Goal: Information Seeking & Learning: Find specific page/section

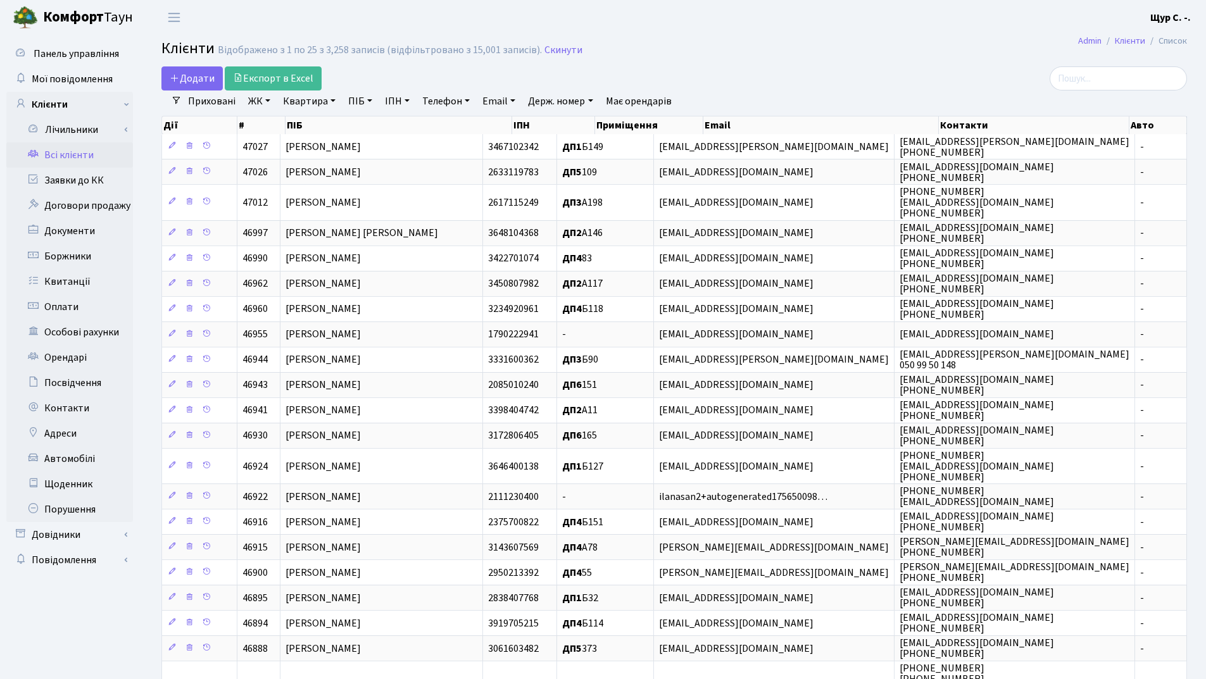
select select "25"
click at [361, 99] on link "ПІБ" at bounding box center [360, 102] width 34 height 22
type input "піхур"
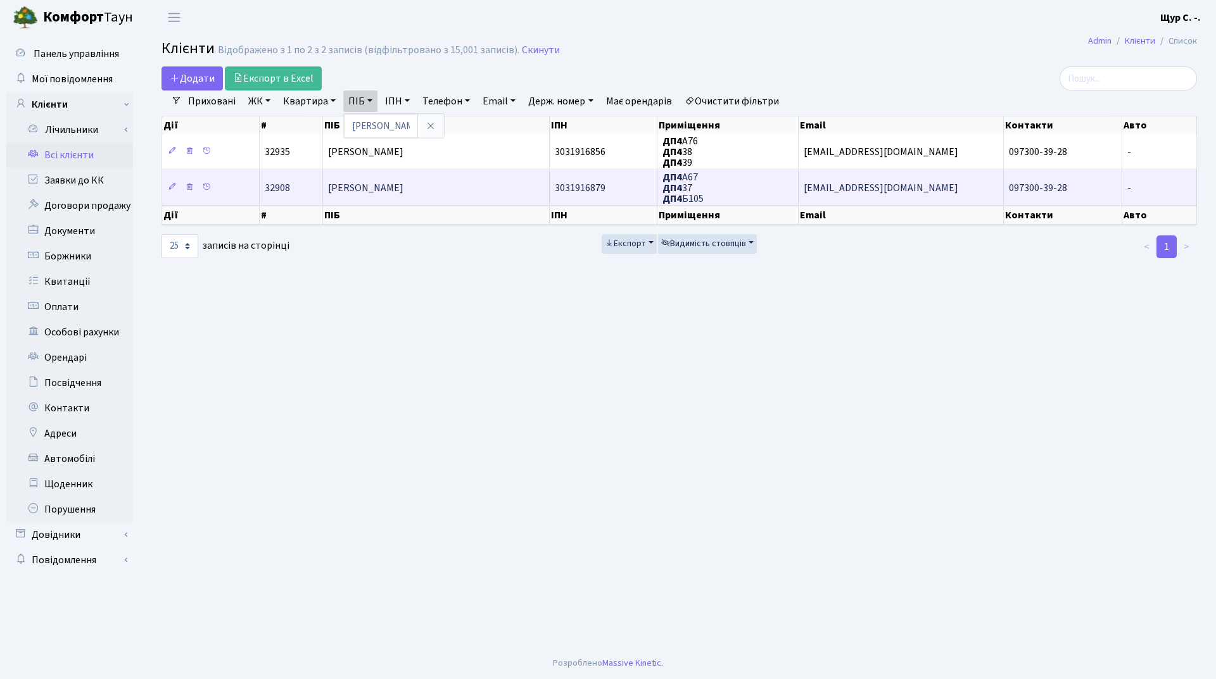
click at [381, 191] on span "Піхур Євген Анатолійович" at bounding box center [365, 188] width 75 height 14
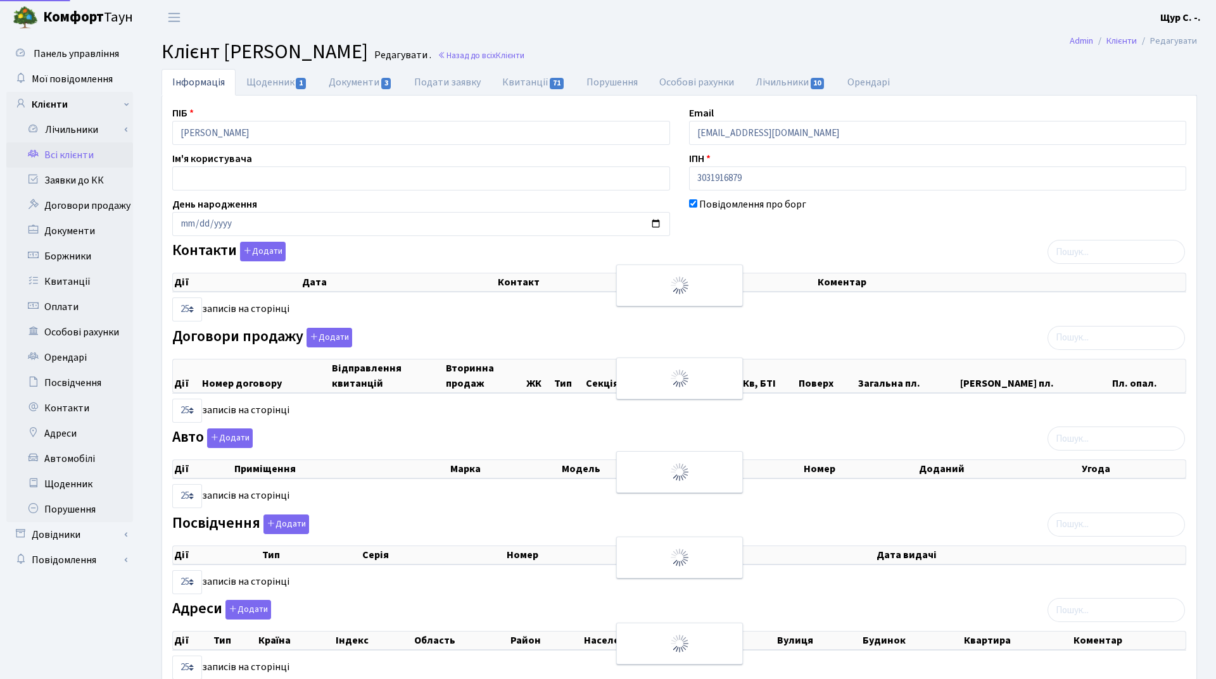
select select "25"
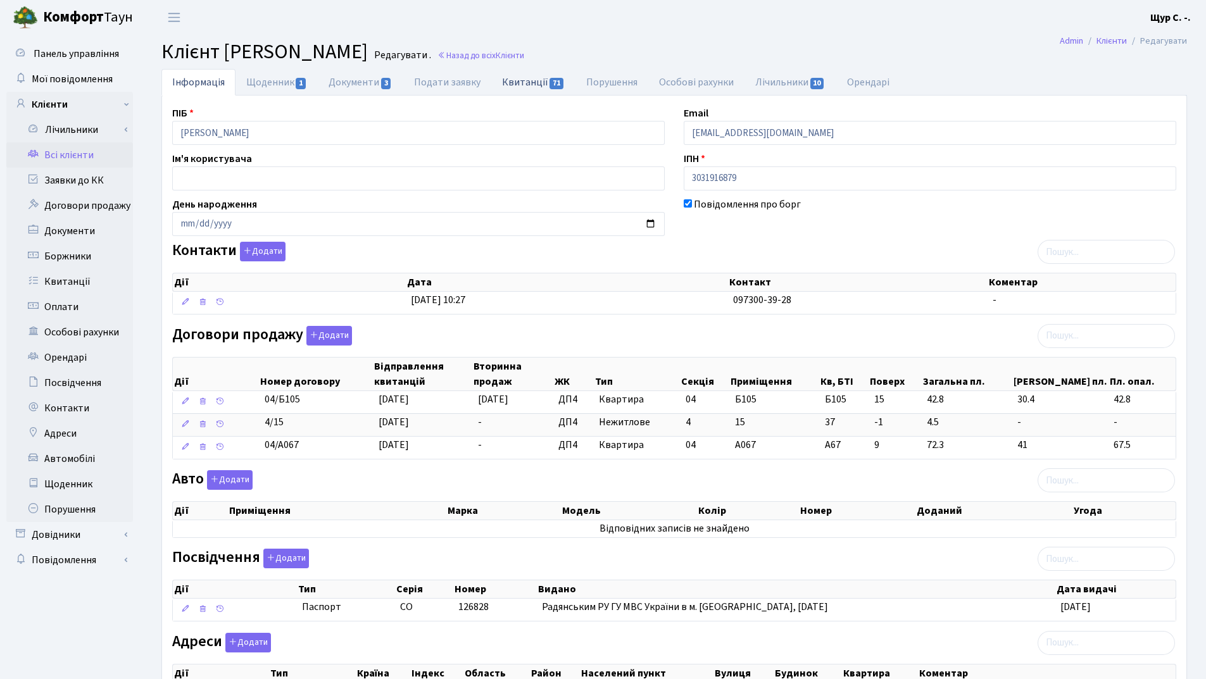
click at [531, 85] on link "Квитанції 71" at bounding box center [533, 82] width 84 height 26
select select "25"
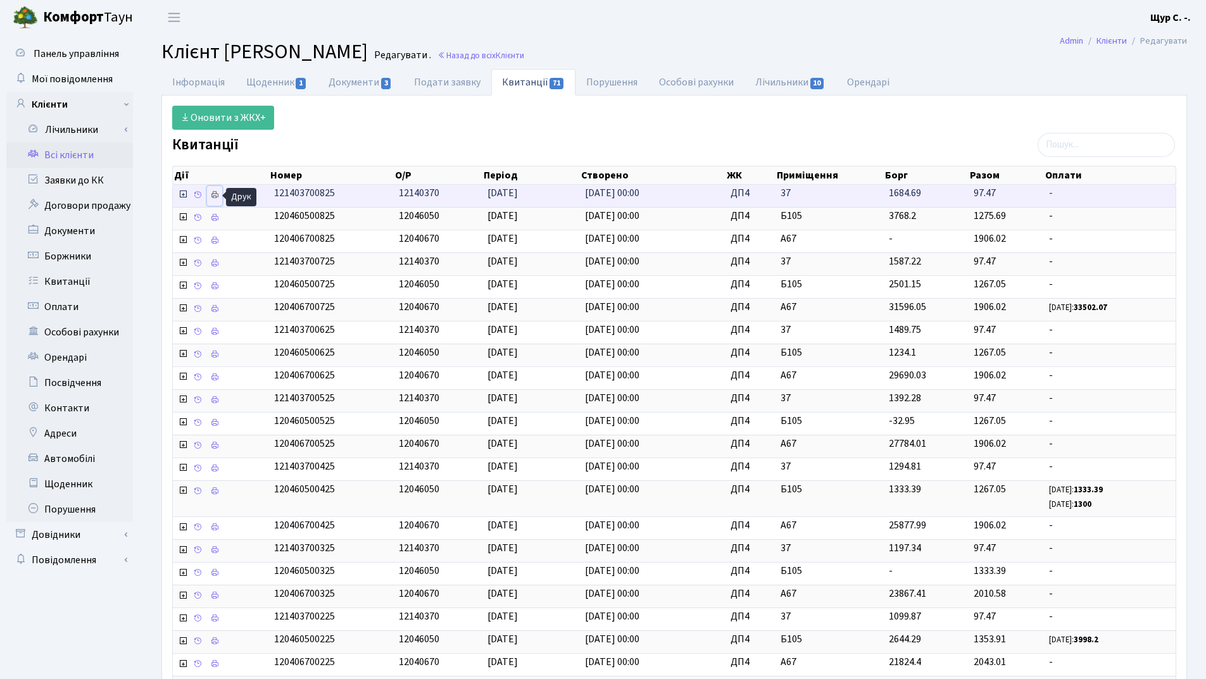
click at [211, 194] on icon at bounding box center [214, 195] width 9 height 9
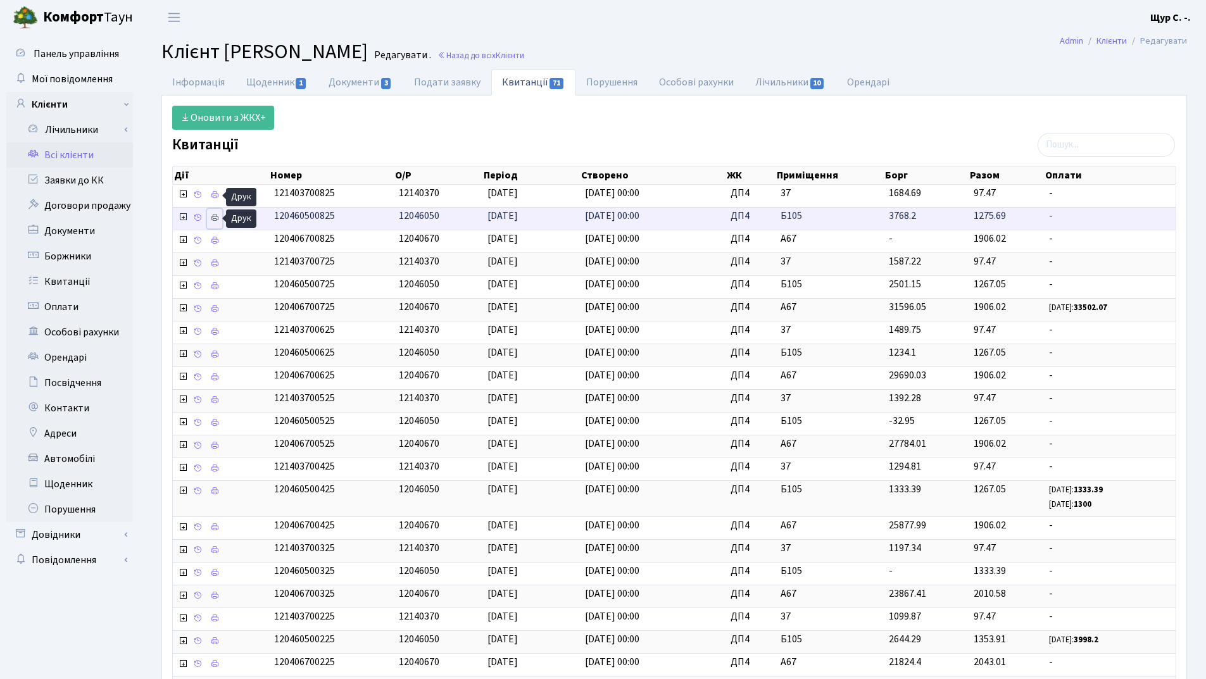
click at [213, 221] on icon at bounding box center [214, 217] width 9 height 9
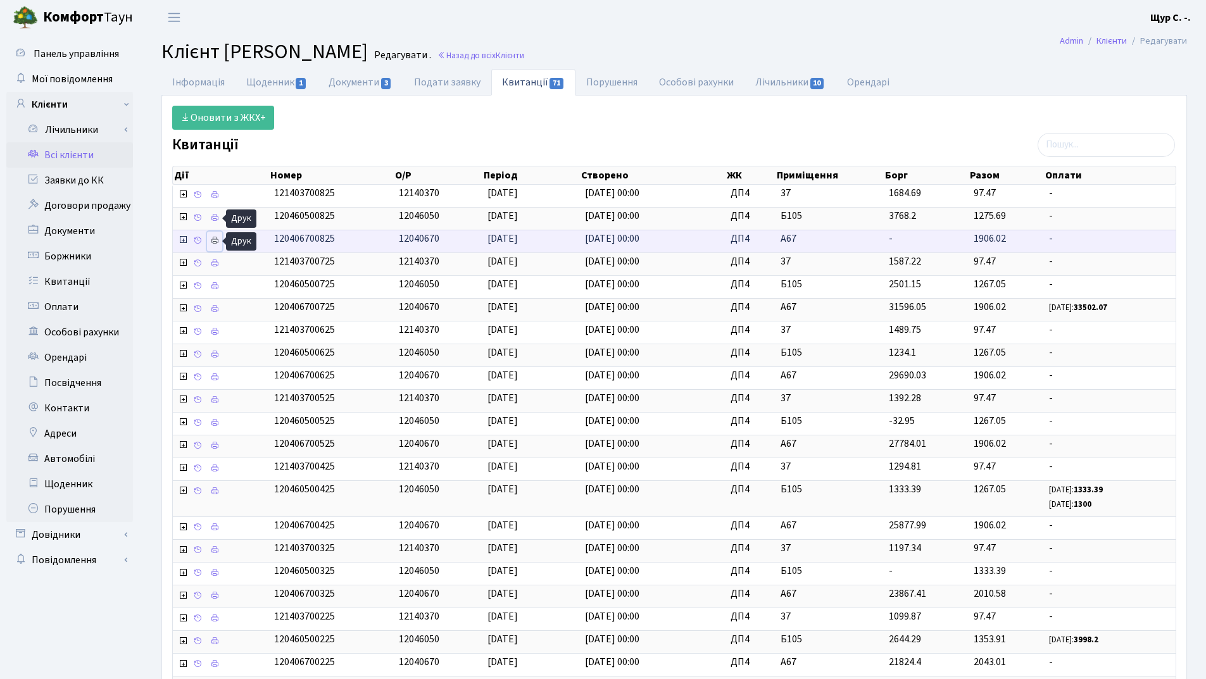
click at [213, 237] on icon at bounding box center [214, 240] width 9 height 9
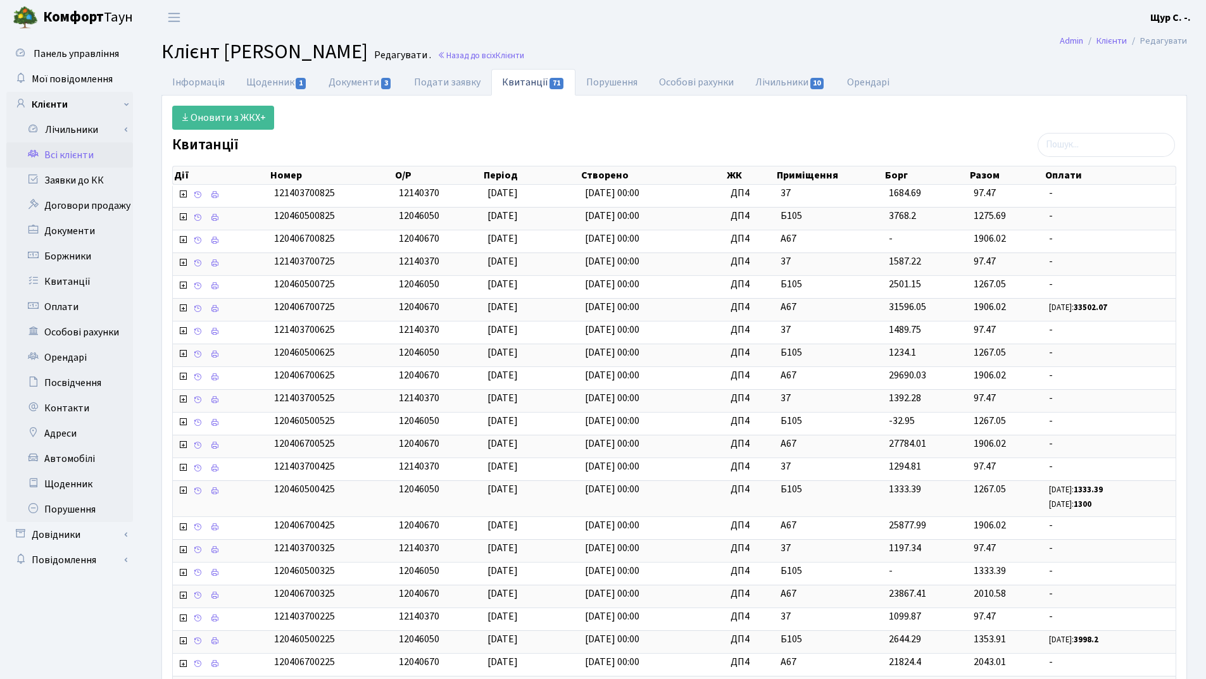
click at [90, 153] on link "Всі клієнти" at bounding box center [69, 154] width 127 height 25
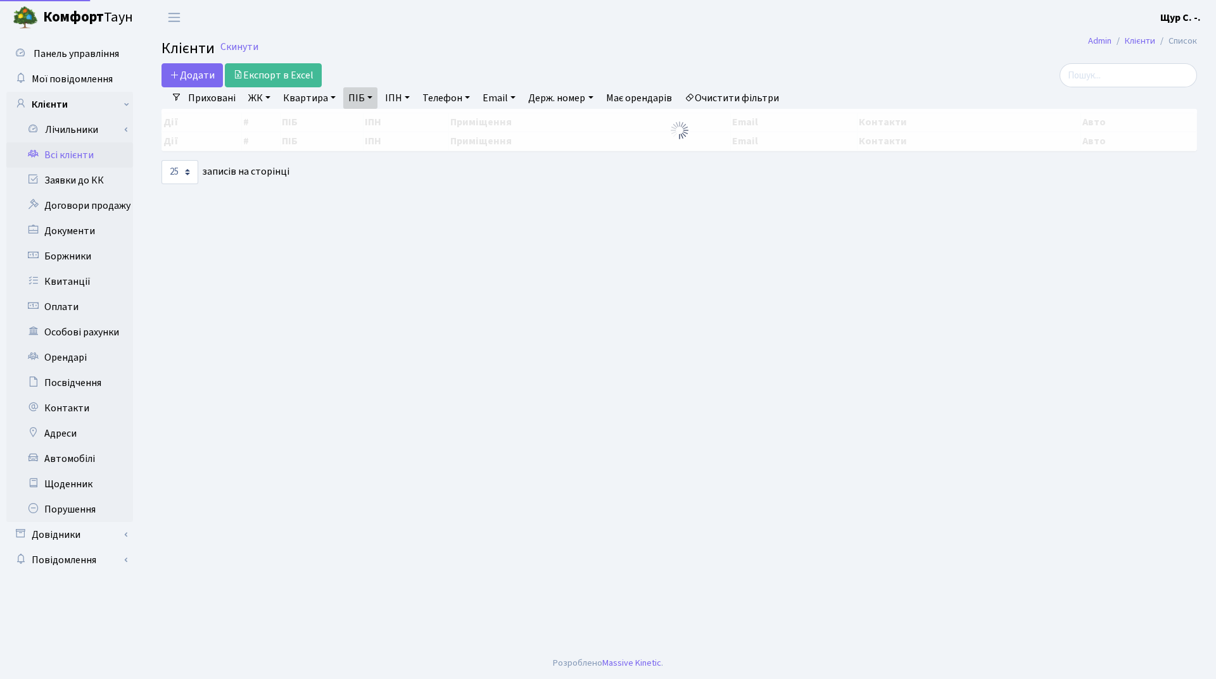
select select "25"
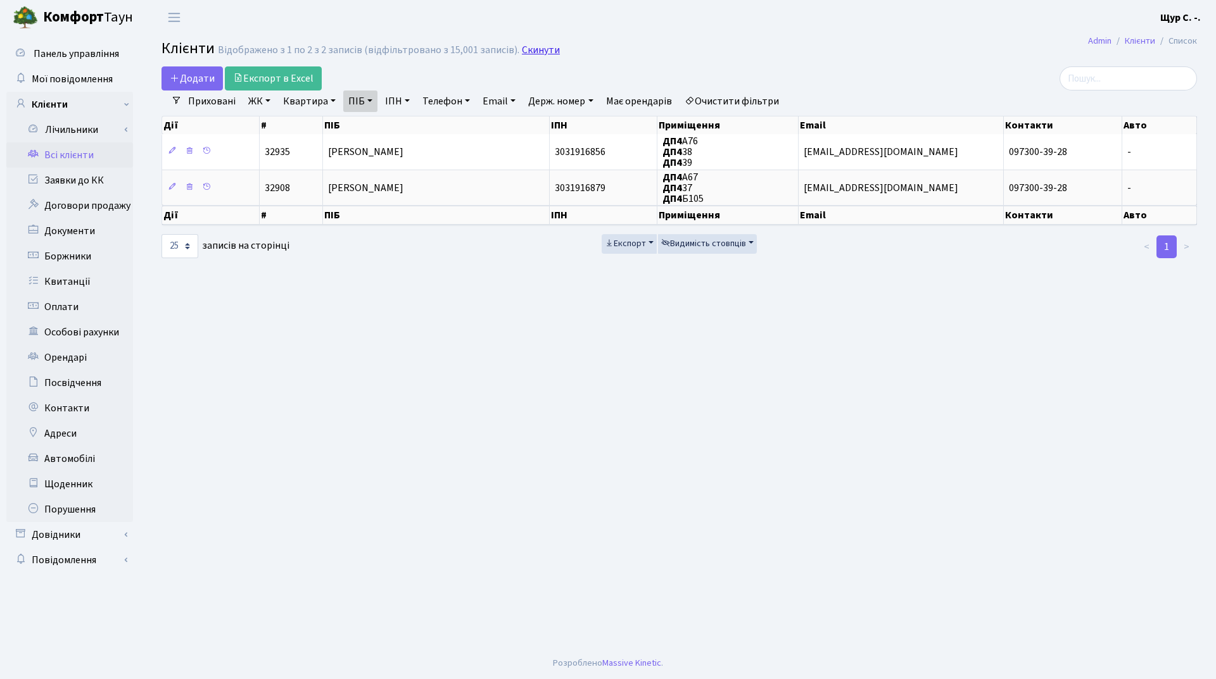
click at [547, 47] on link "Скинути" at bounding box center [541, 50] width 38 height 12
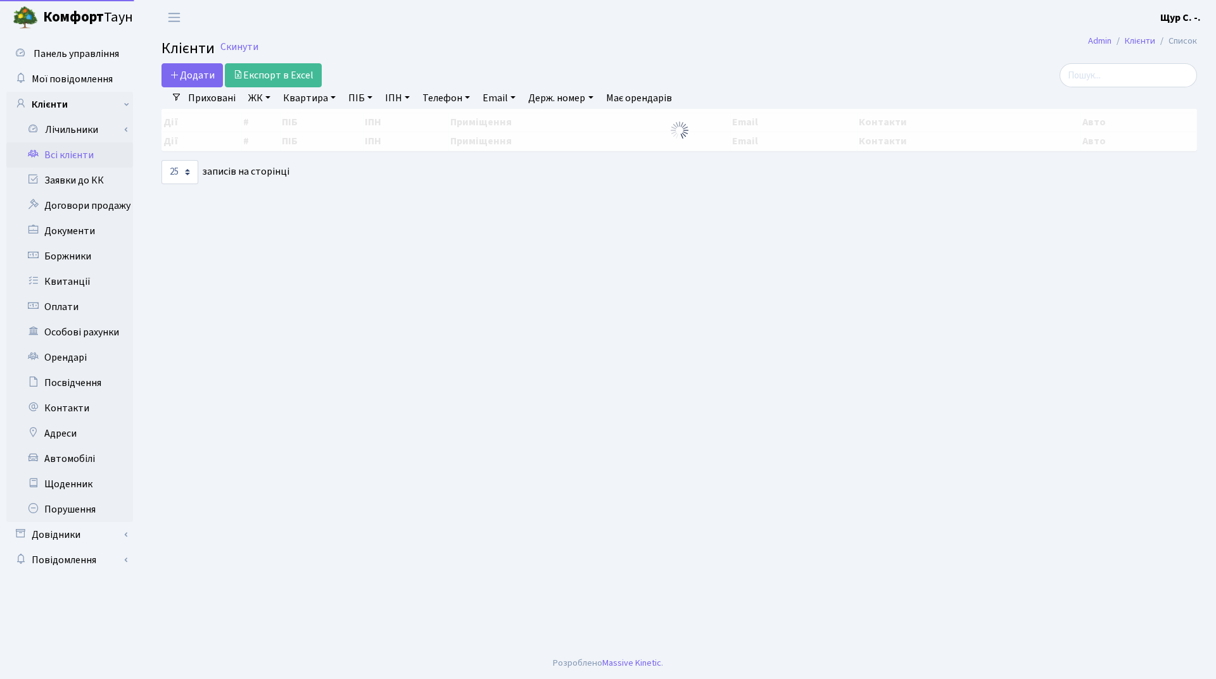
select select "25"
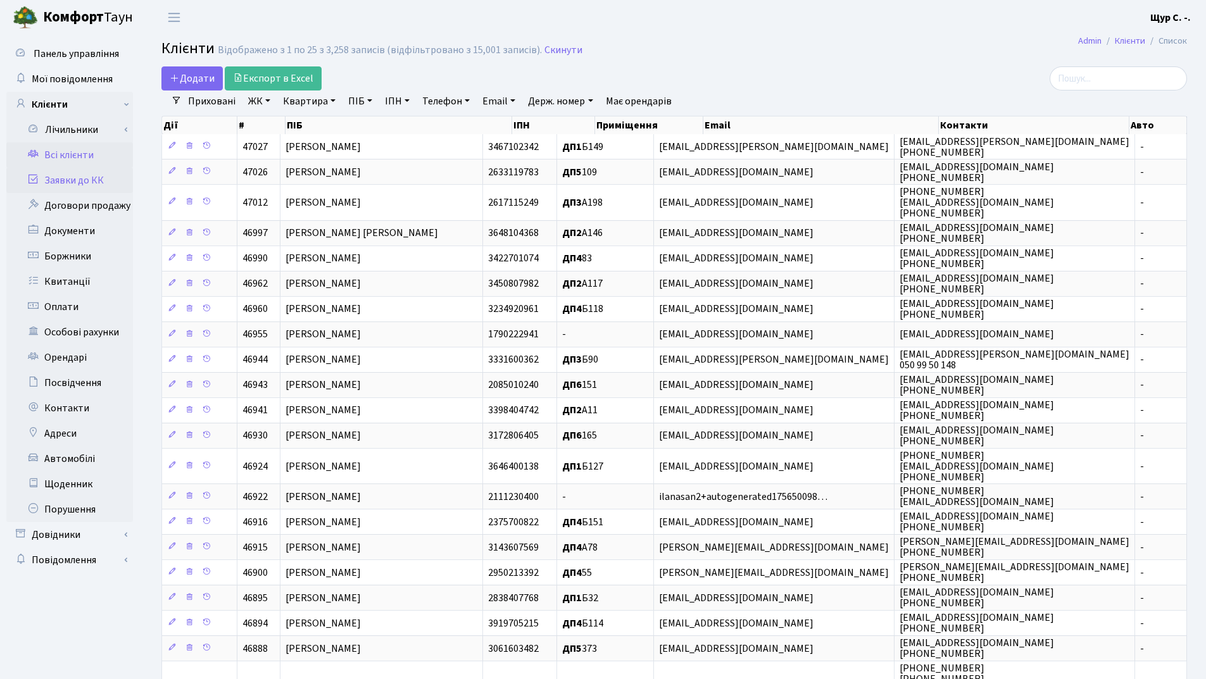
click at [106, 180] on link "Заявки до КК" at bounding box center [69, 180] width 127 height 25
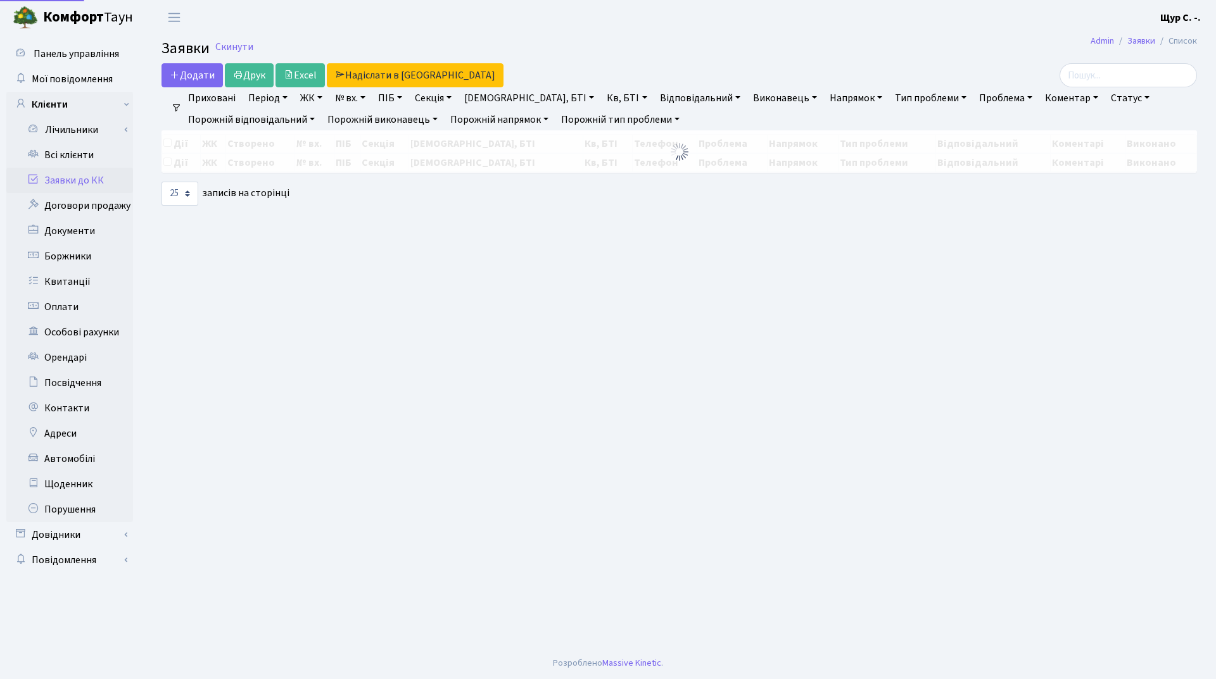
select select "25"
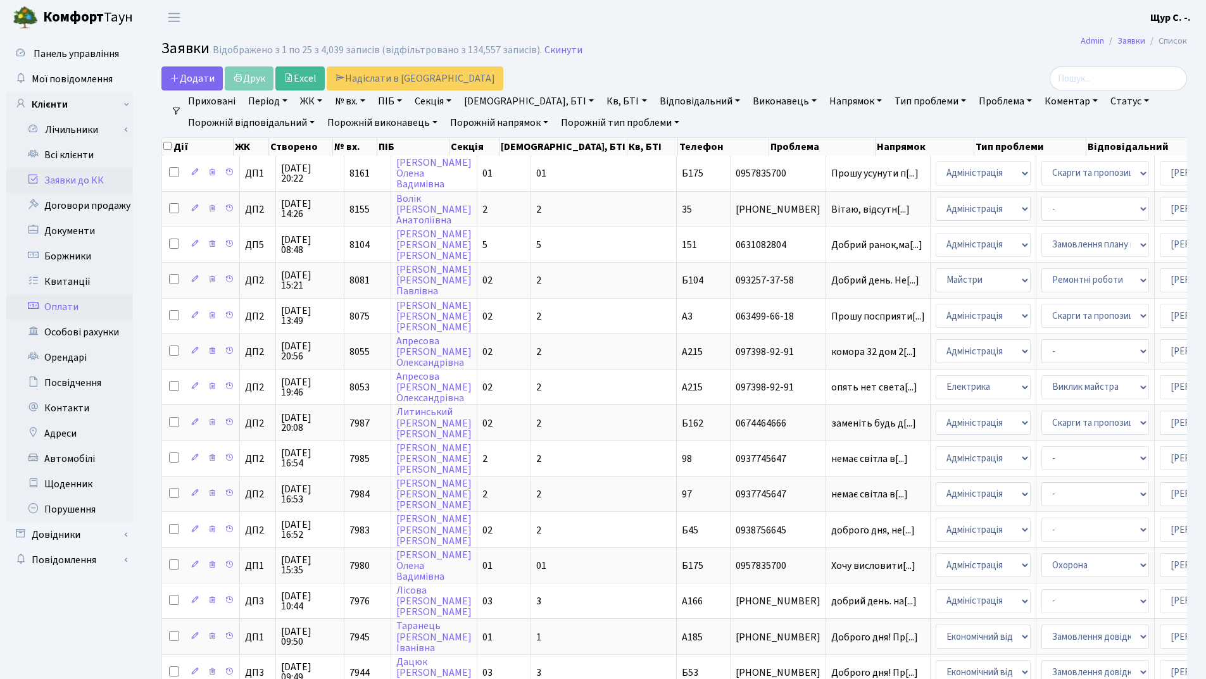
click at [89, 312] on link "Оплати" at bounding box center [69, 306] width 127 height 25
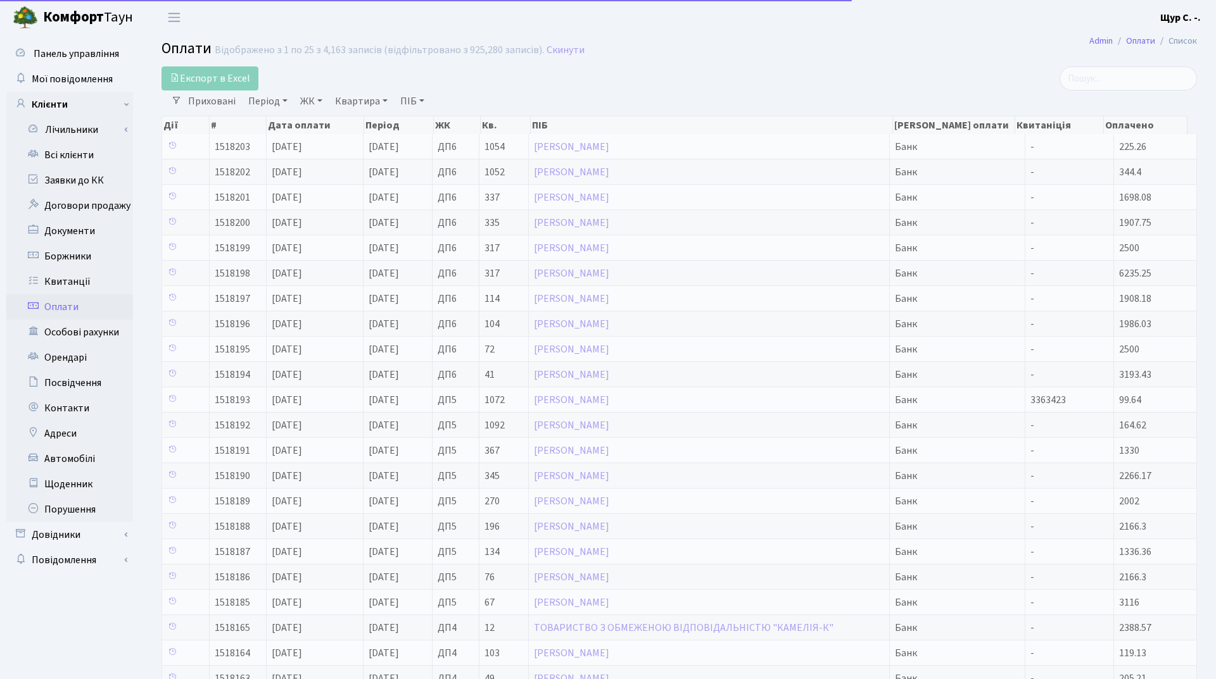
select select "25"
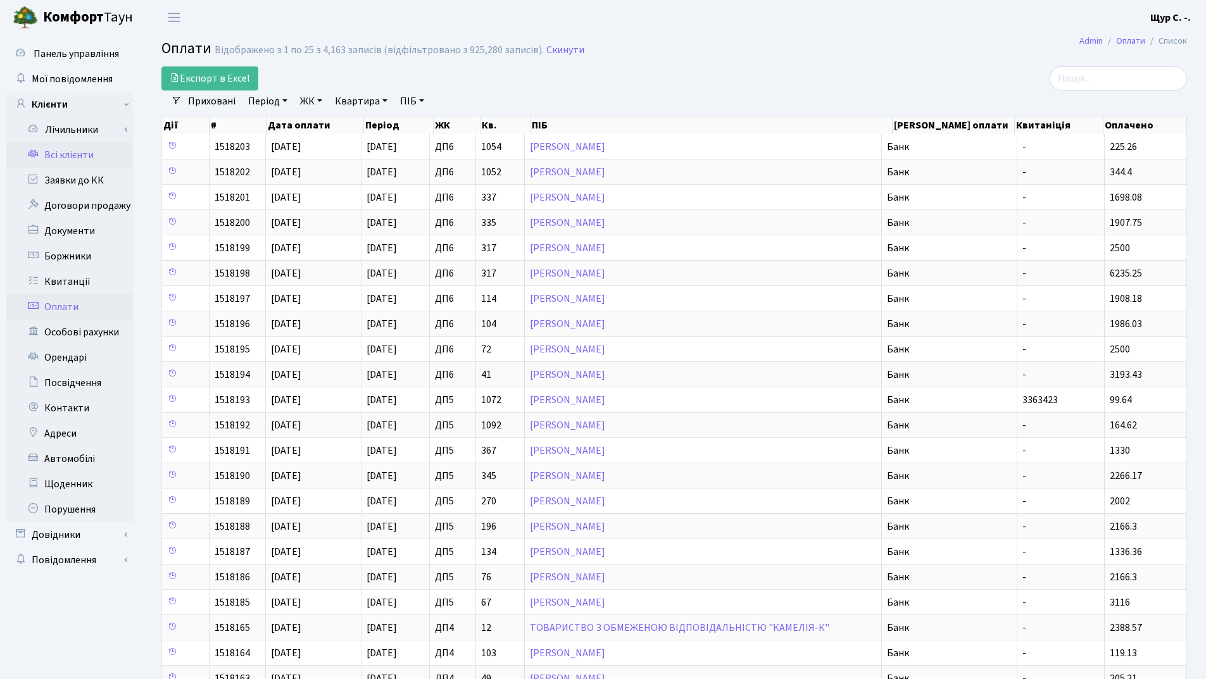
click at [56, 151] on link "Всі клієнти" at bounding box center [69, 154] width 127 height 25
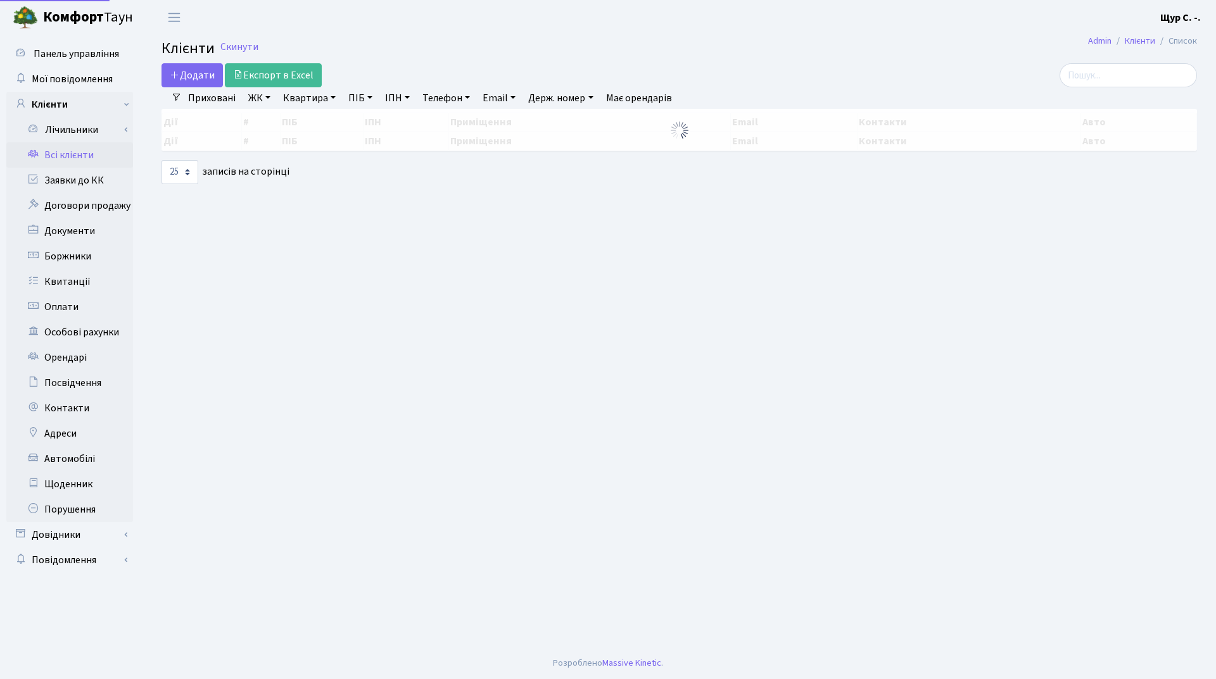
select select "25"
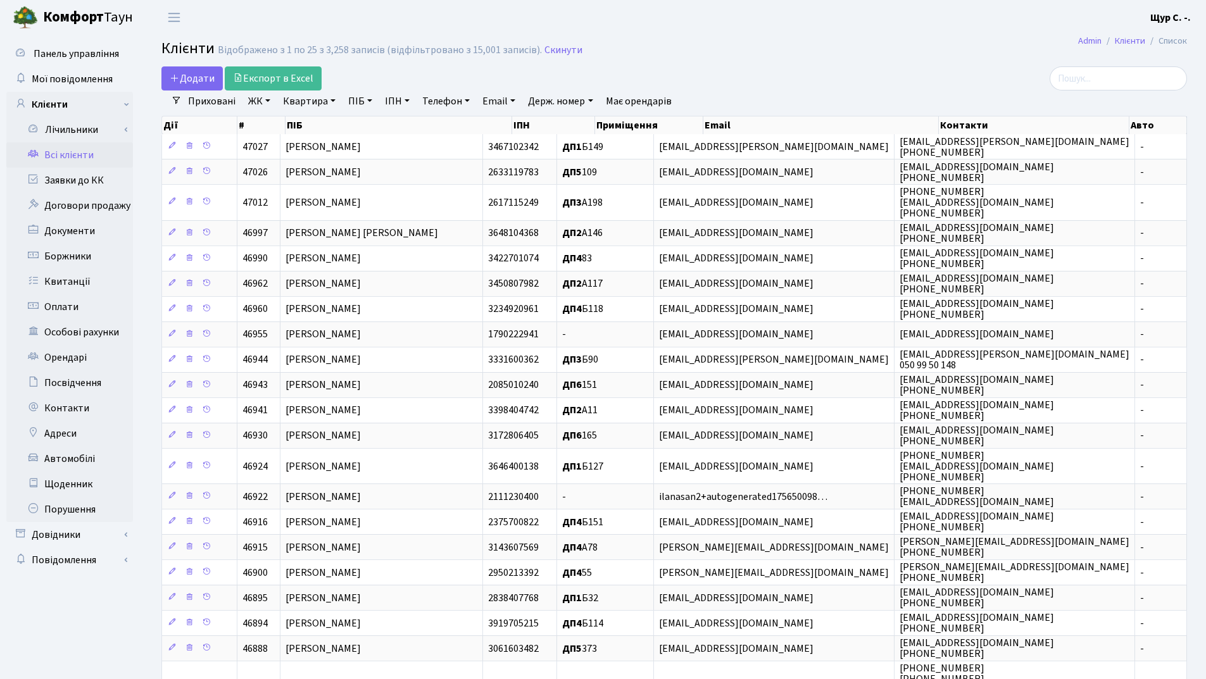
click at [298, 102] on link "Квартира" at bounding box center [309, 102] width 63 height 22
type input "4"
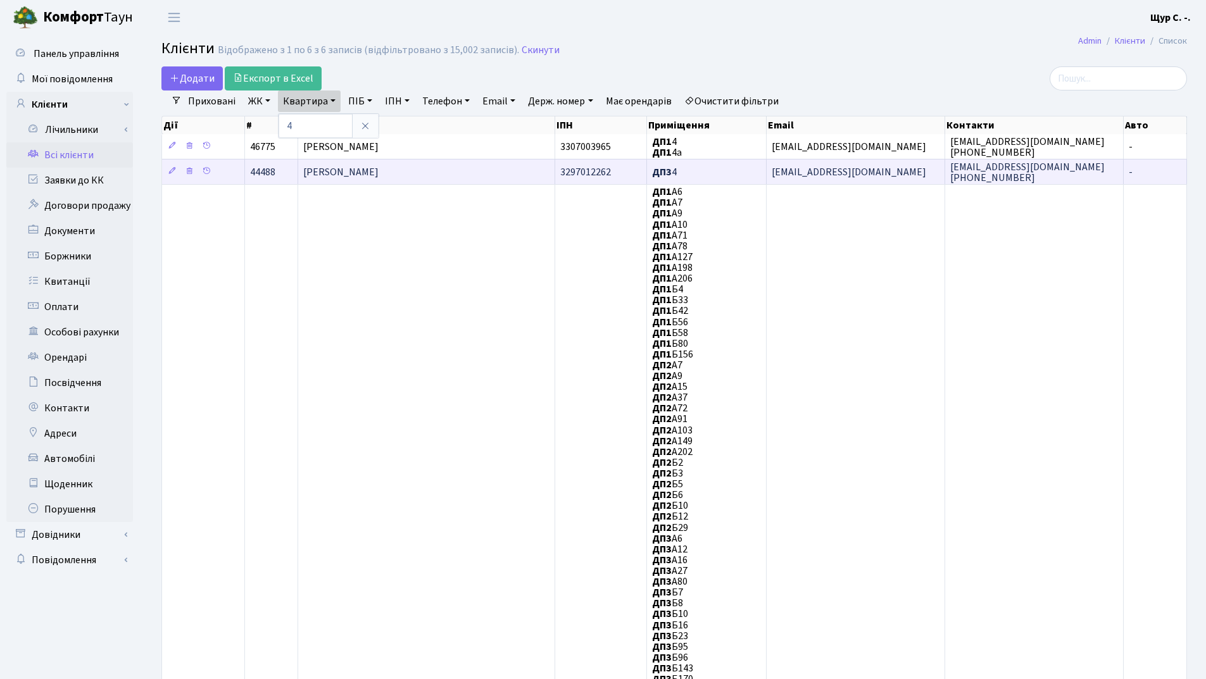
click at [489, 175] on td "[PERSON_NAME]" at bounding box center [426, 171] width 257 height 25
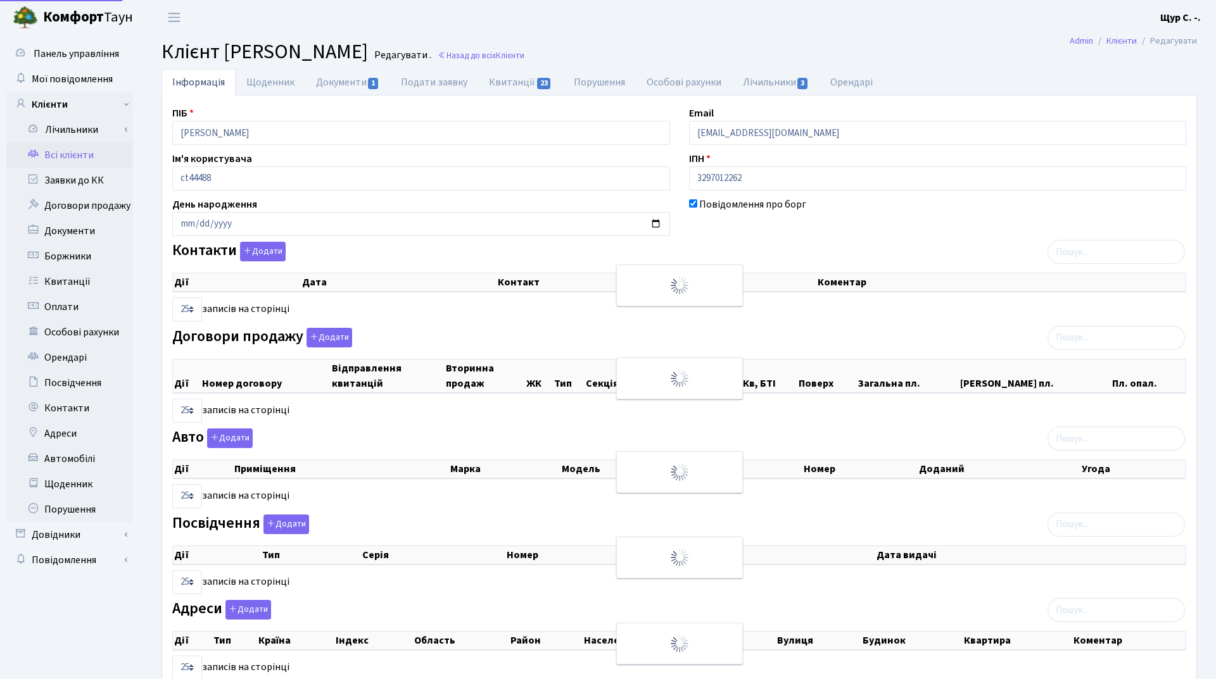
select select "25"
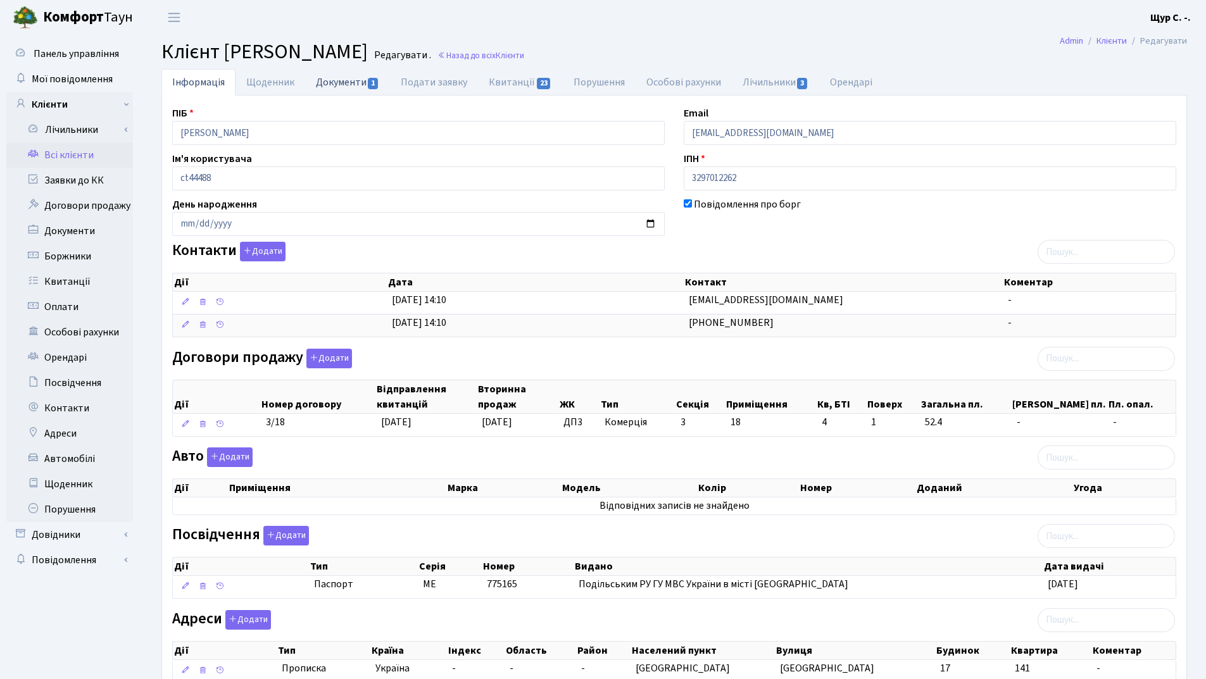
click at [344, 85] on link "Документи 1" at bounding box center [347, 82] width 85 height 26
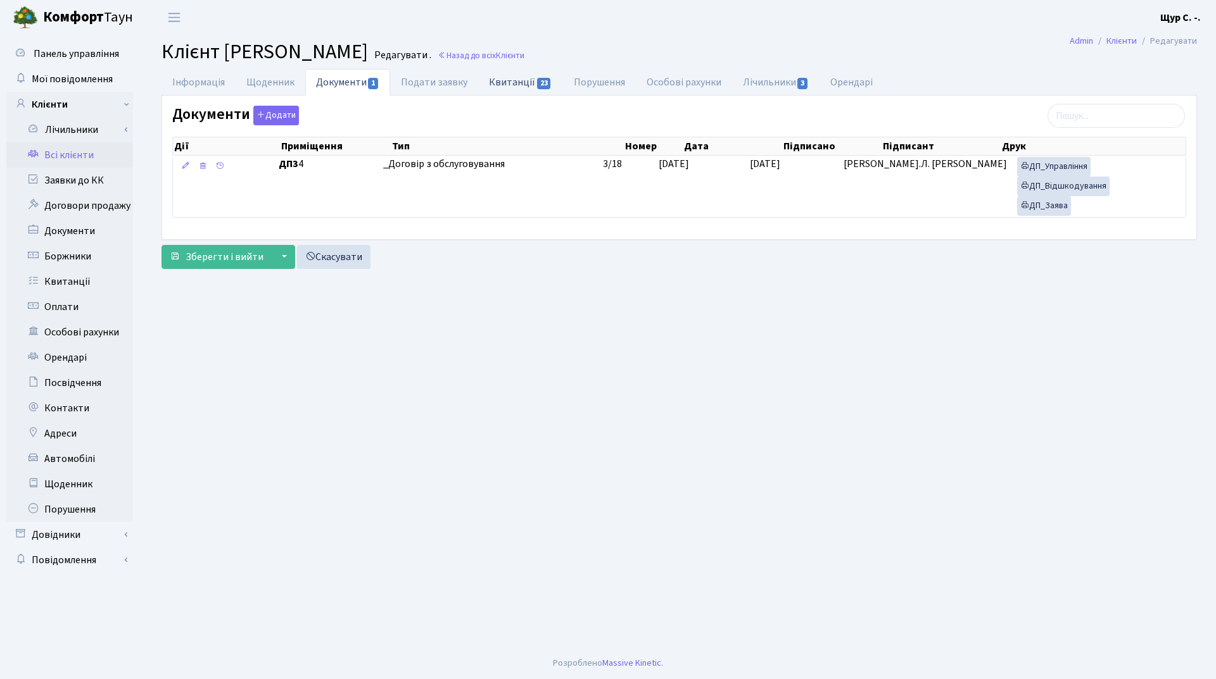
click at [497, 85] on link "Квитанції 23" at bounding box center [520, 82] width 84 height 26
select select "25"
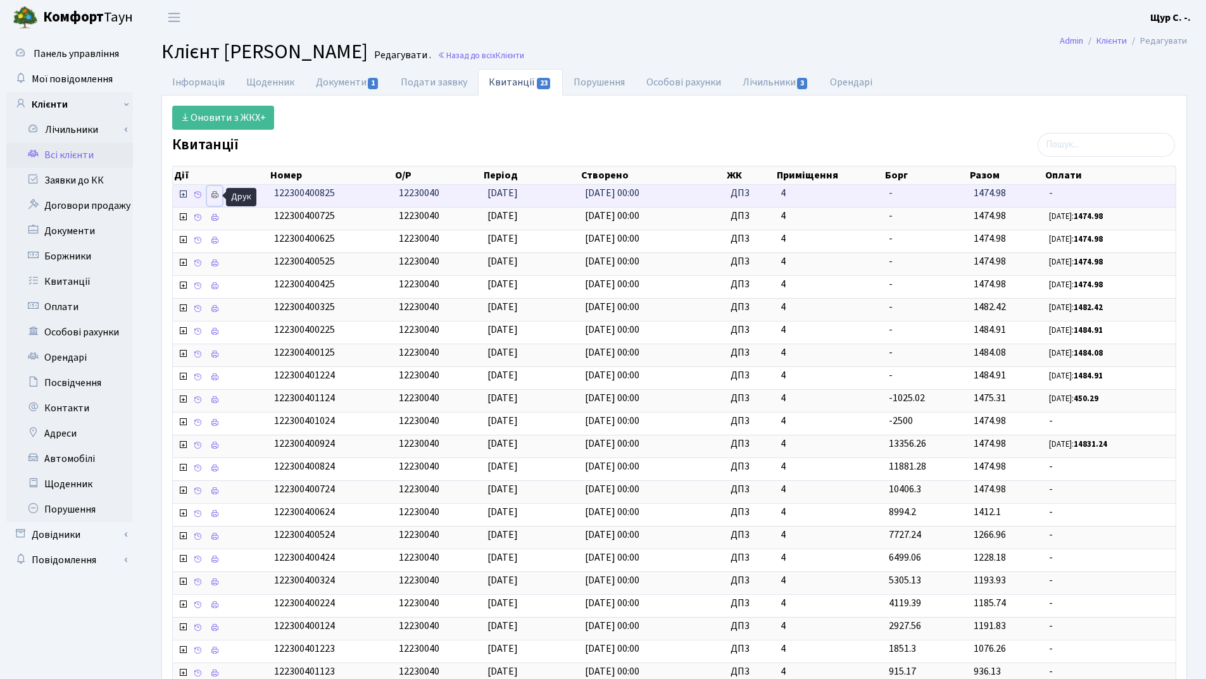
click at [217, 194] on icon at bounding box center [214, 195] width 9 height 9
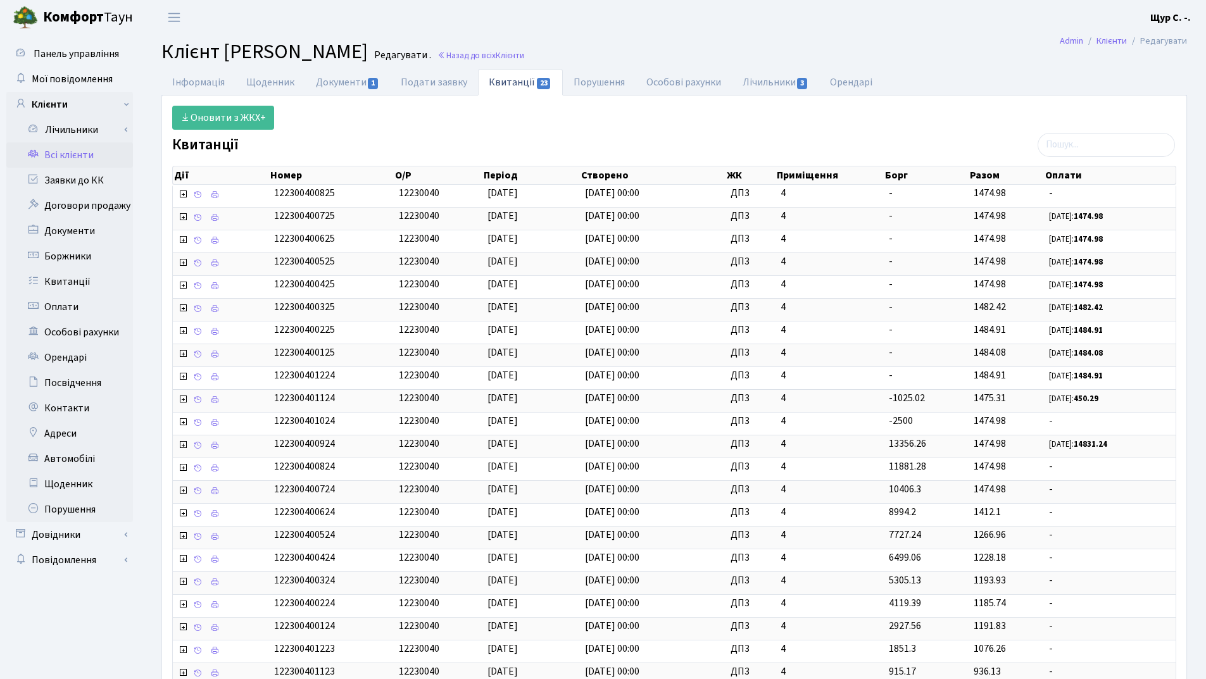
click at [89, 158] on link "Всі клієнти" at bounding box center [69, 154] width 127 height 25
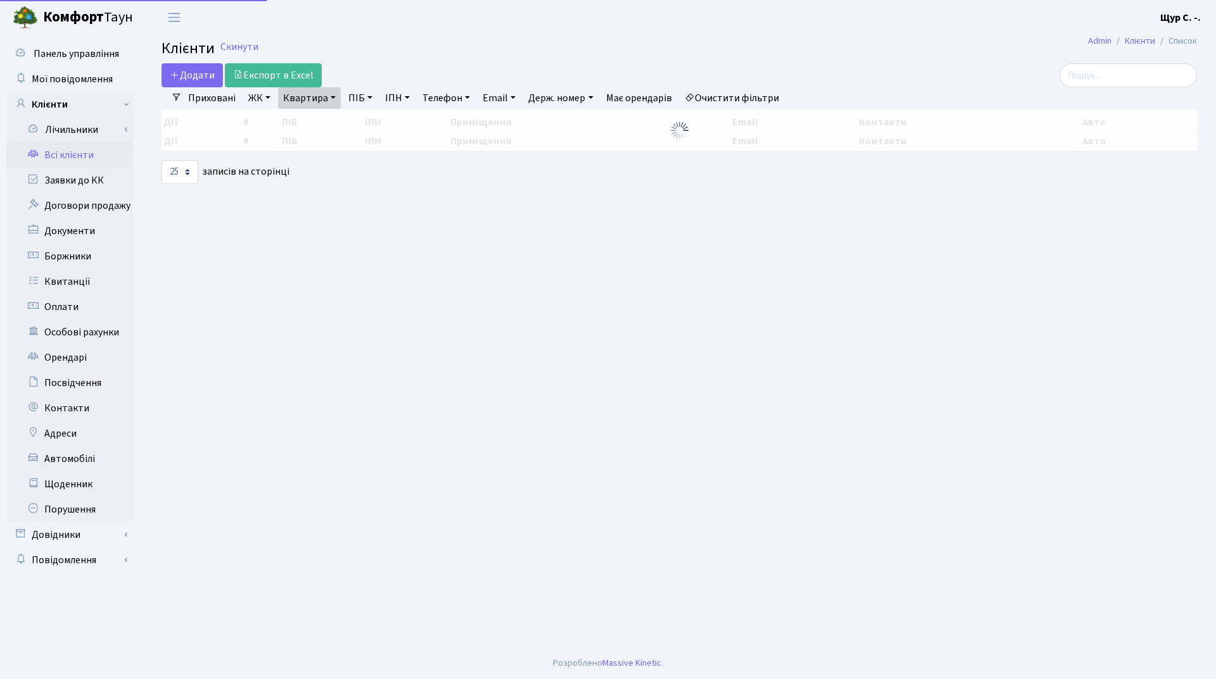
select select "25"
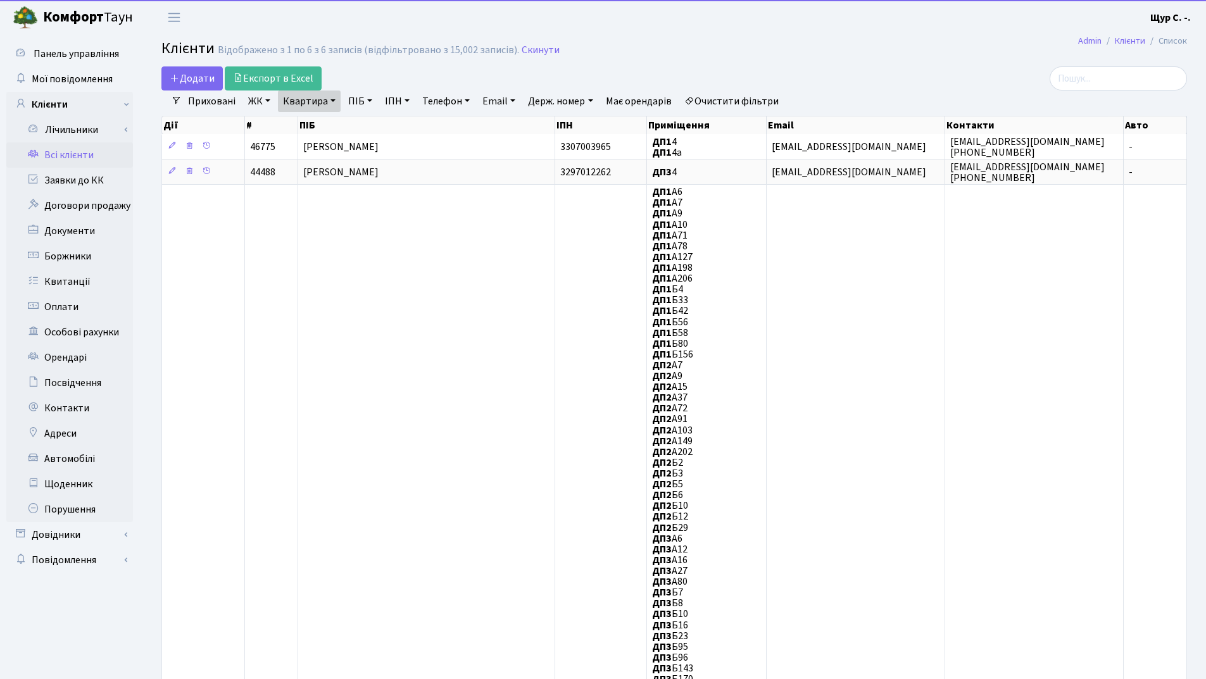
click at [333, 106] on link "Квартира" at bounding box center [309, 102] width 63 height 22
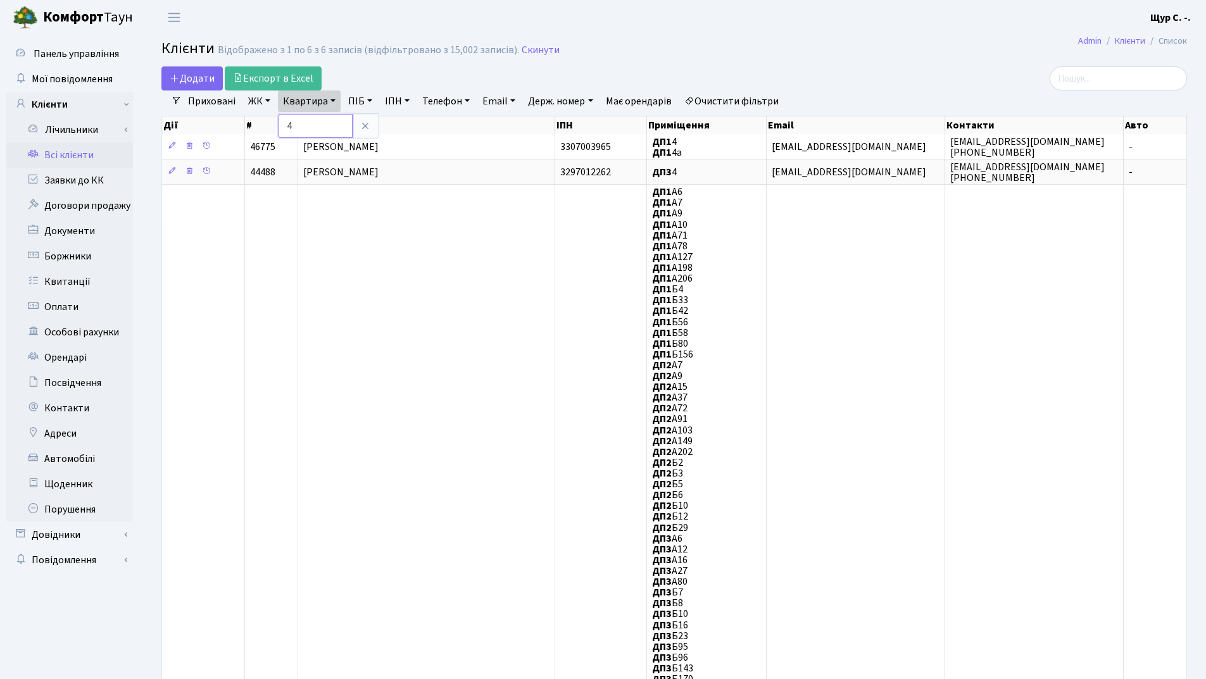
click at [328, 122] on input "4" at bounding box center [316, 126] width 74 height 24
type input "5"
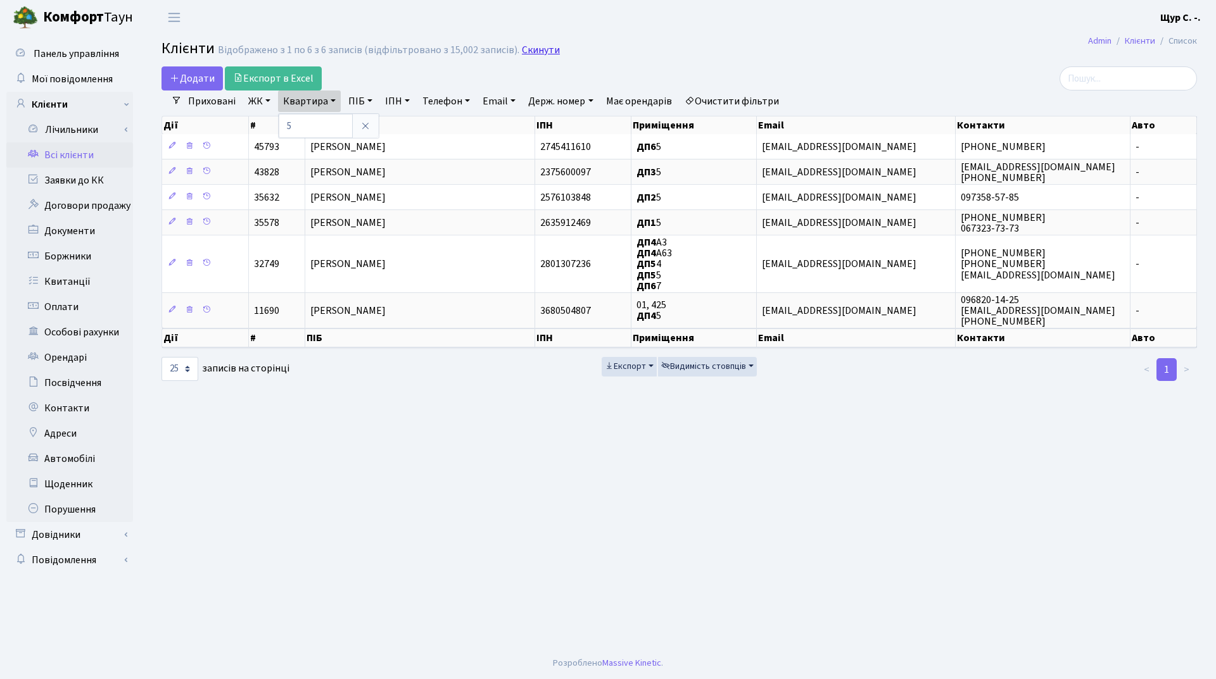
click at [543, 53] on link "Скинути" at bounding box center [541, 50] width 38 height 12
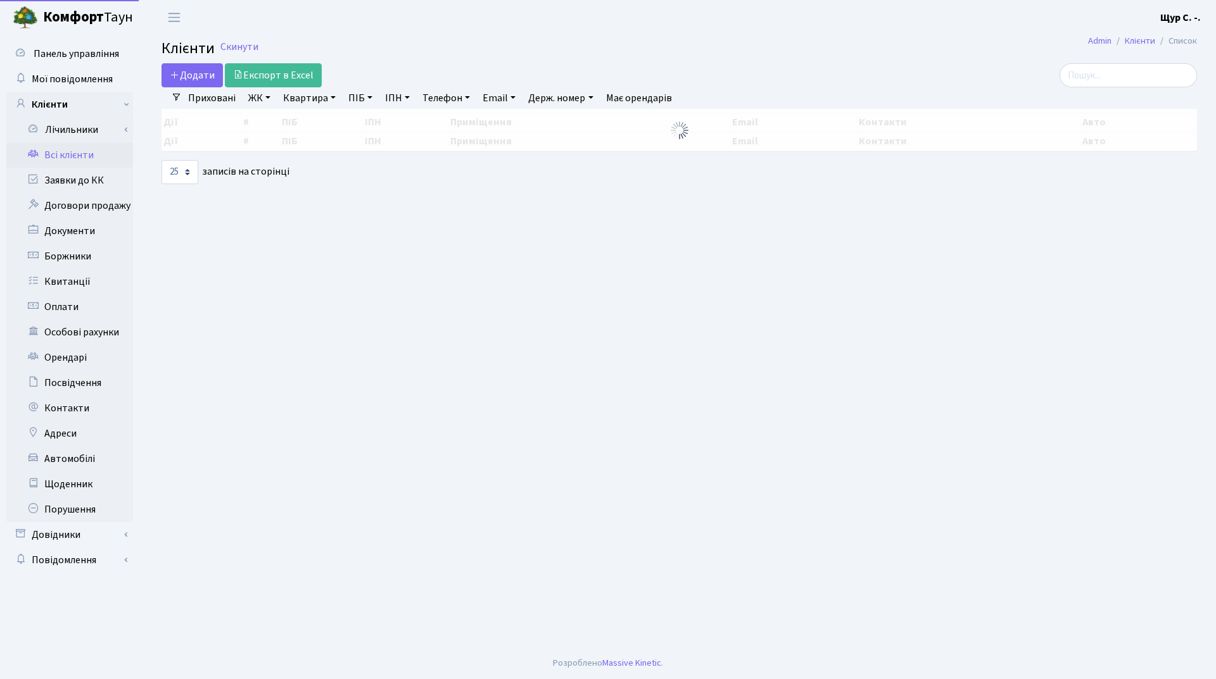
select select "25"
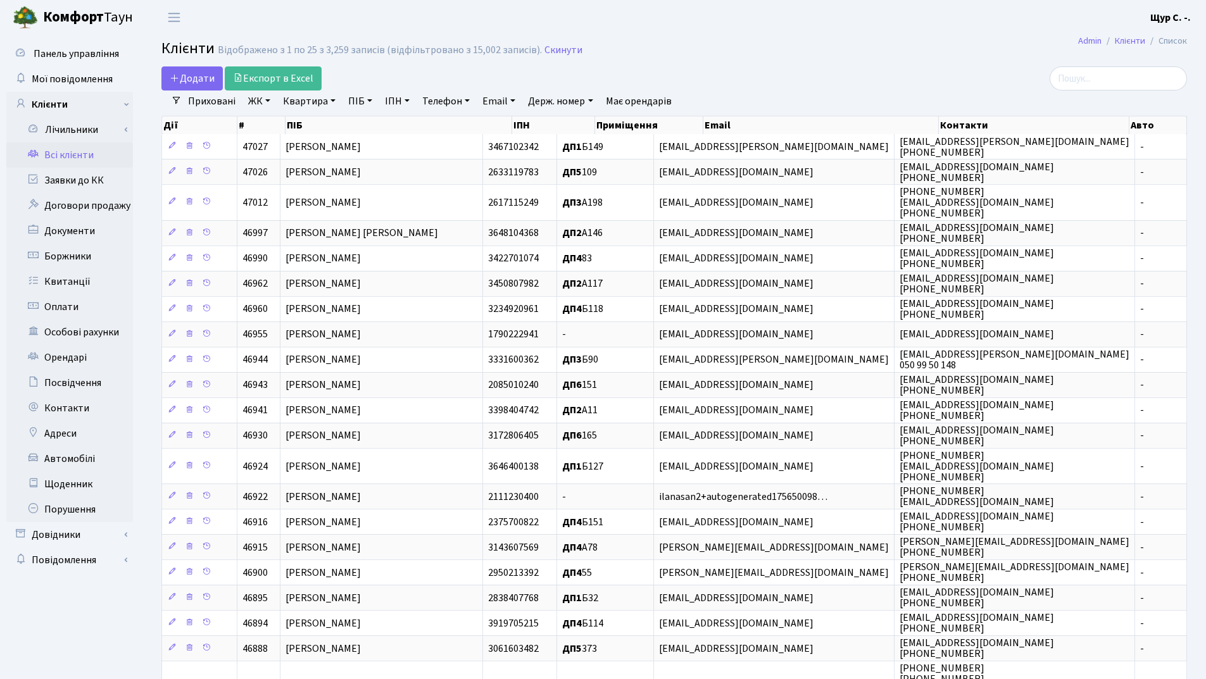
click at [301, 103] on link "Квартира" at bounding box center [309, 102] width 63 height 22
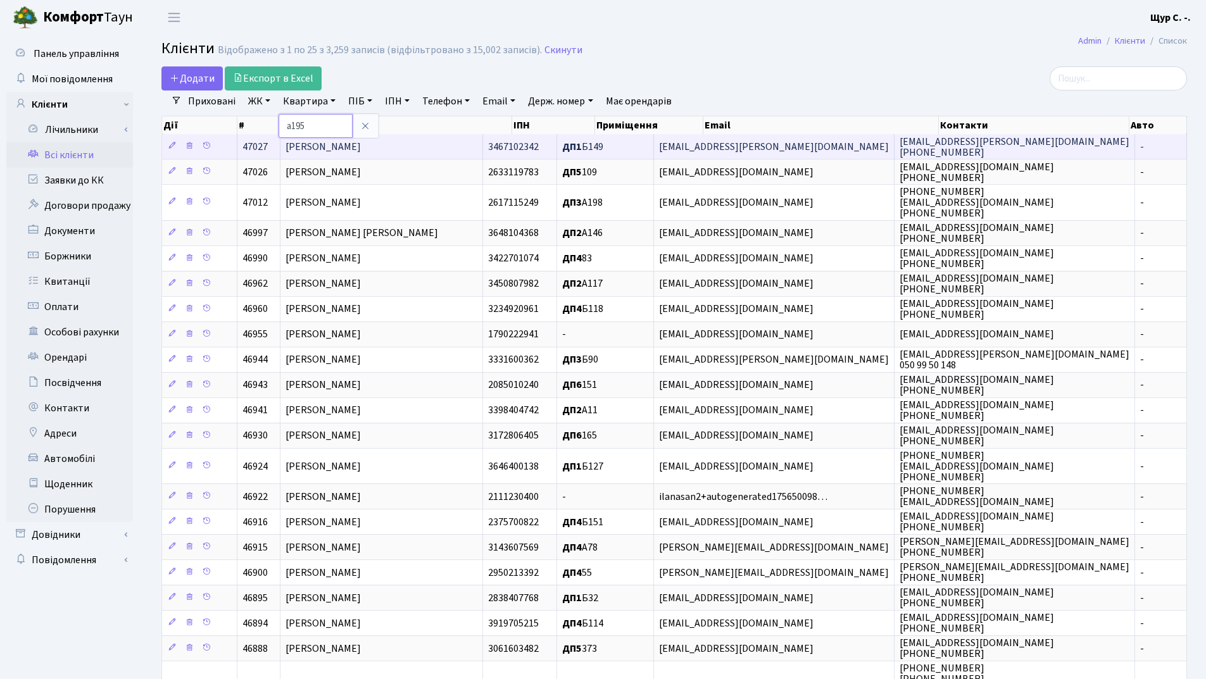
type input "а195"
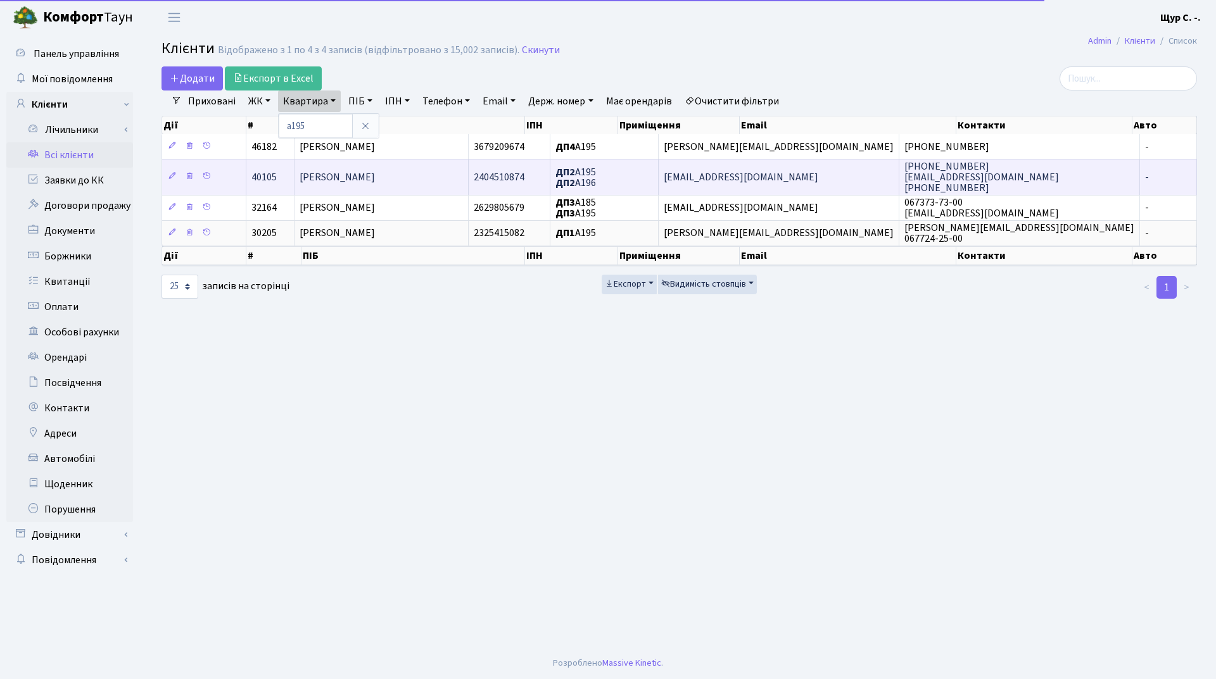
click at [375, 173] on span "[PERSON_NAME]" at bounding box center [337, 177] width 75 height 14
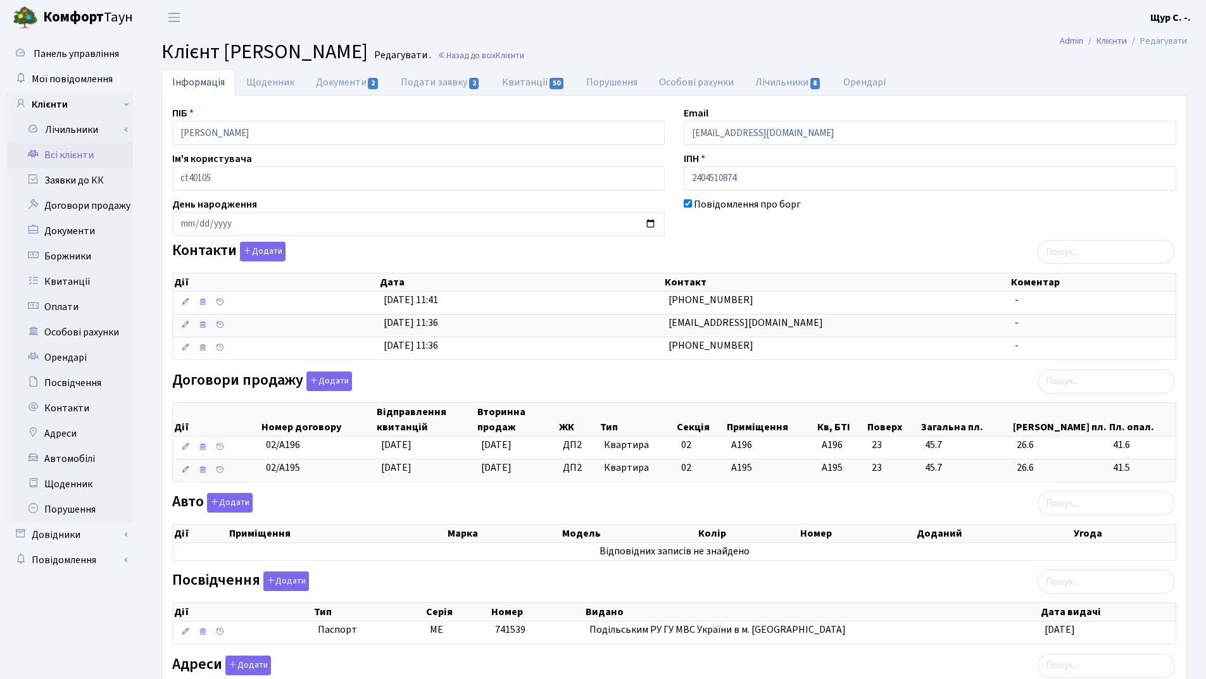
click at [61, 151] on link "Всі клієнти" at bounding box center [69, 154] width 127 height 25
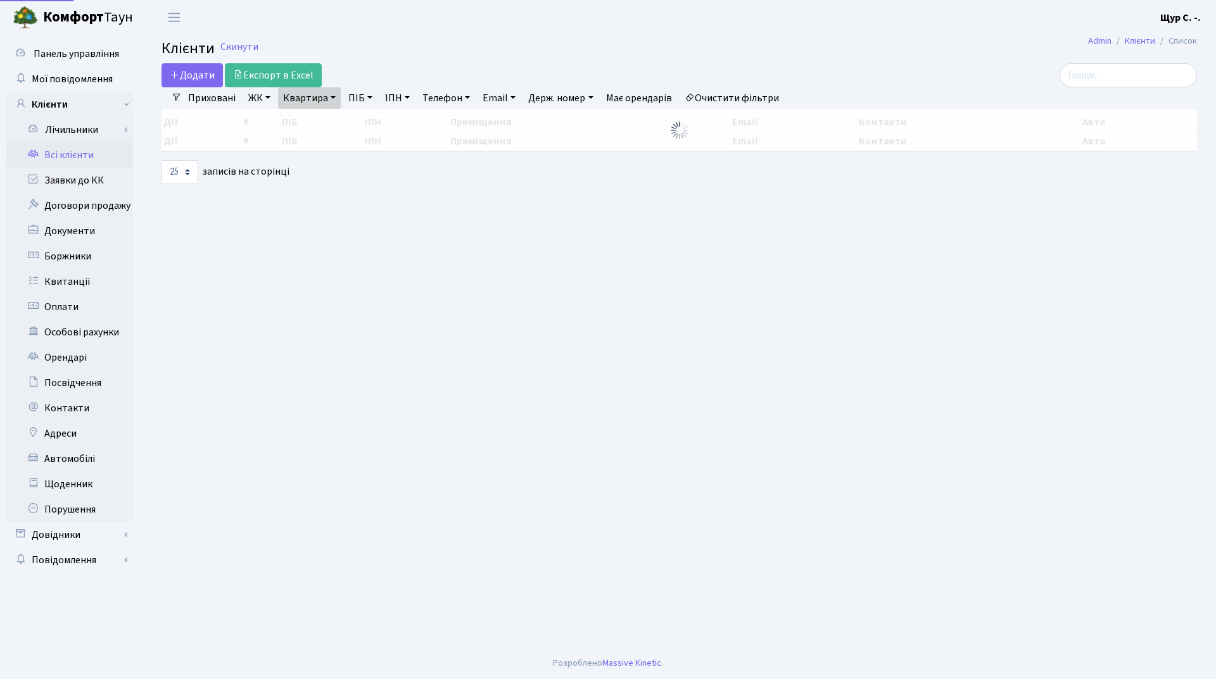
select select "25"
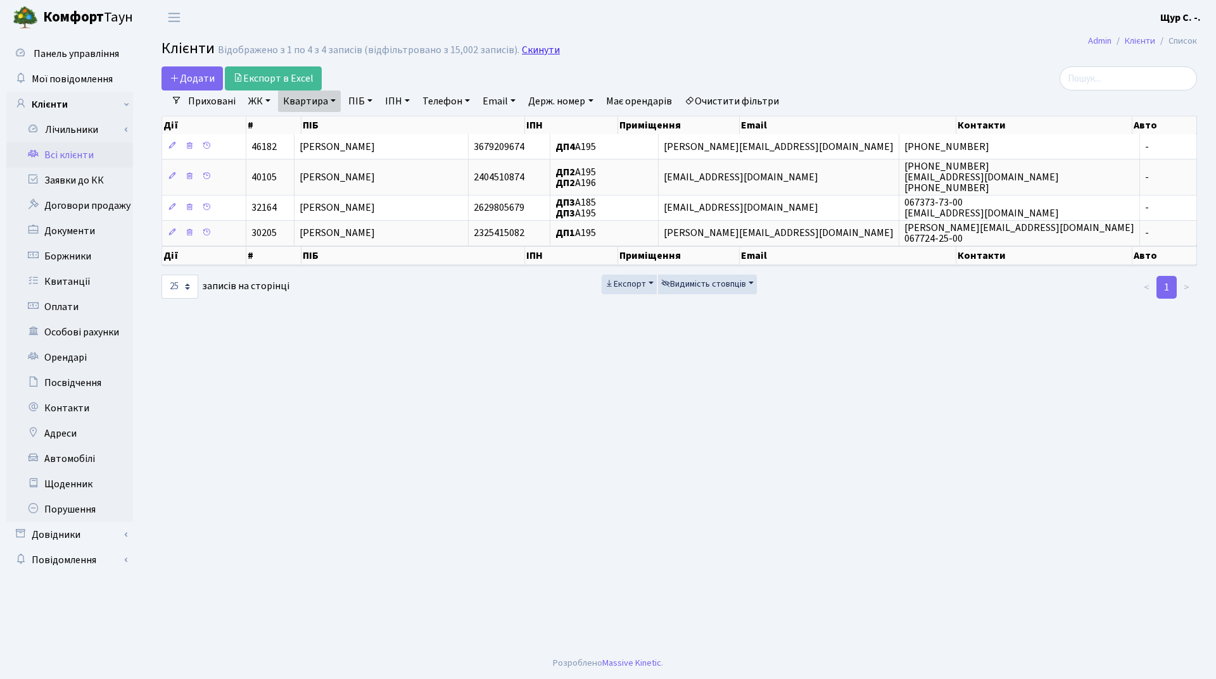
click at [532, 54] on link "Скинути" at bounding box center [541, 50] width 38 height 12
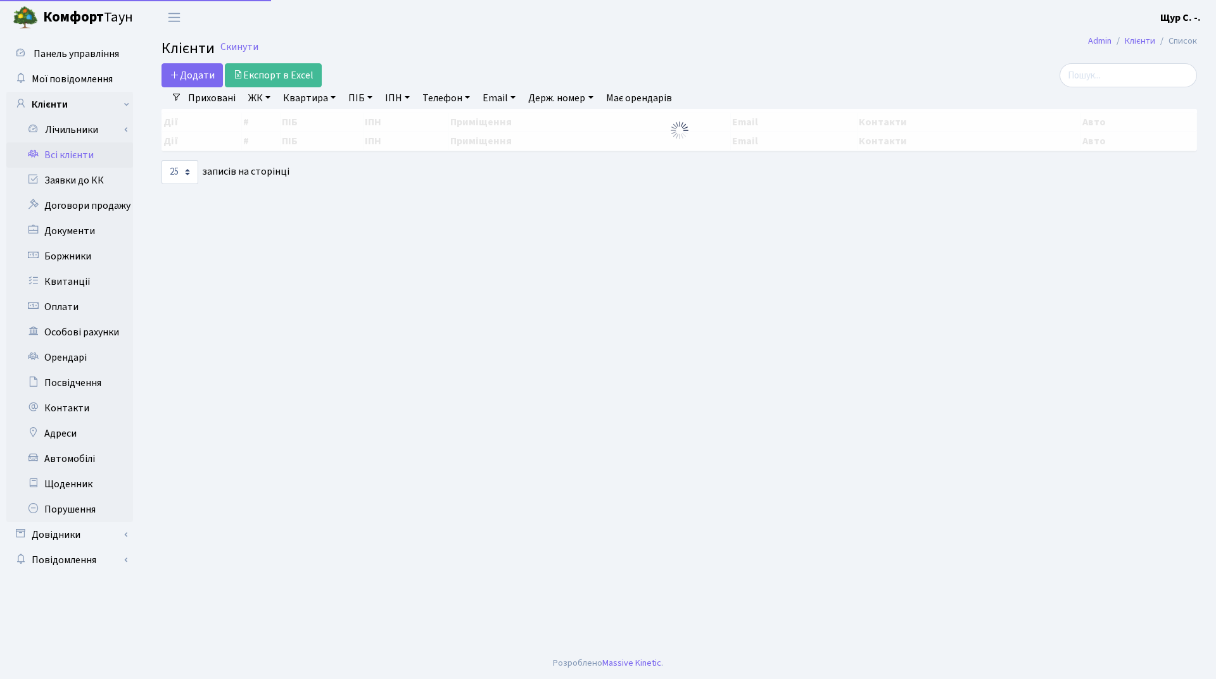
select select "25"
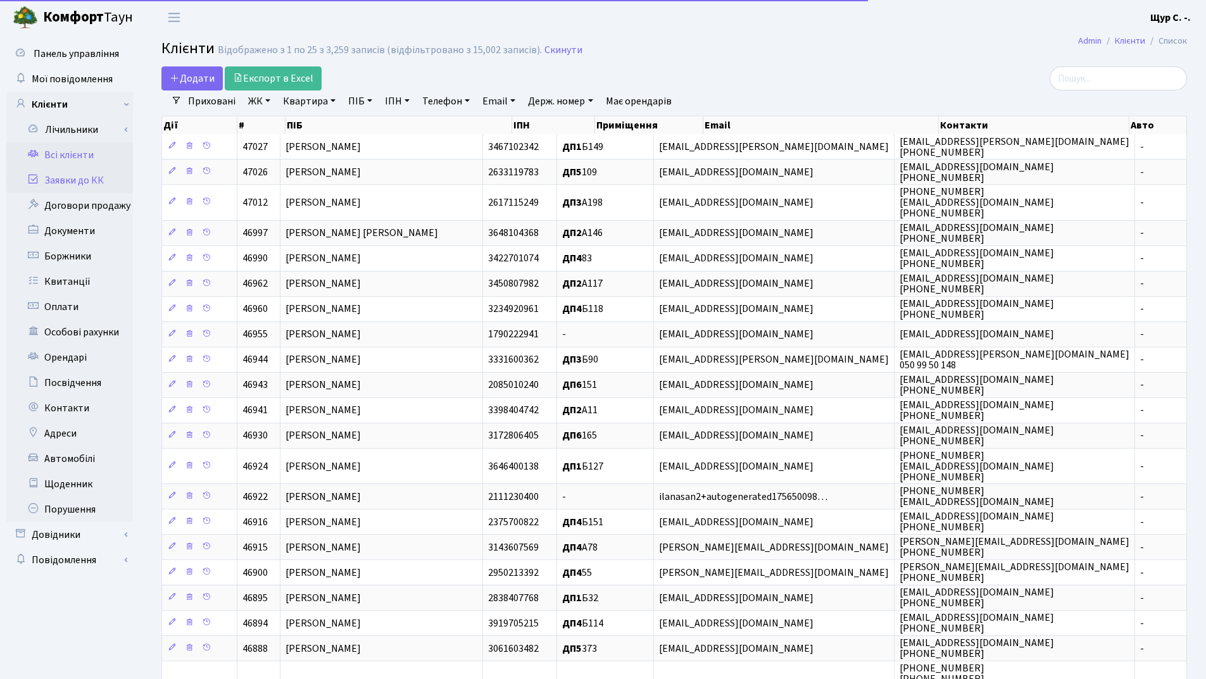
click at [94, 180] on link "Заявки до КК" at bounding box center [69, 180] width 127 height 25
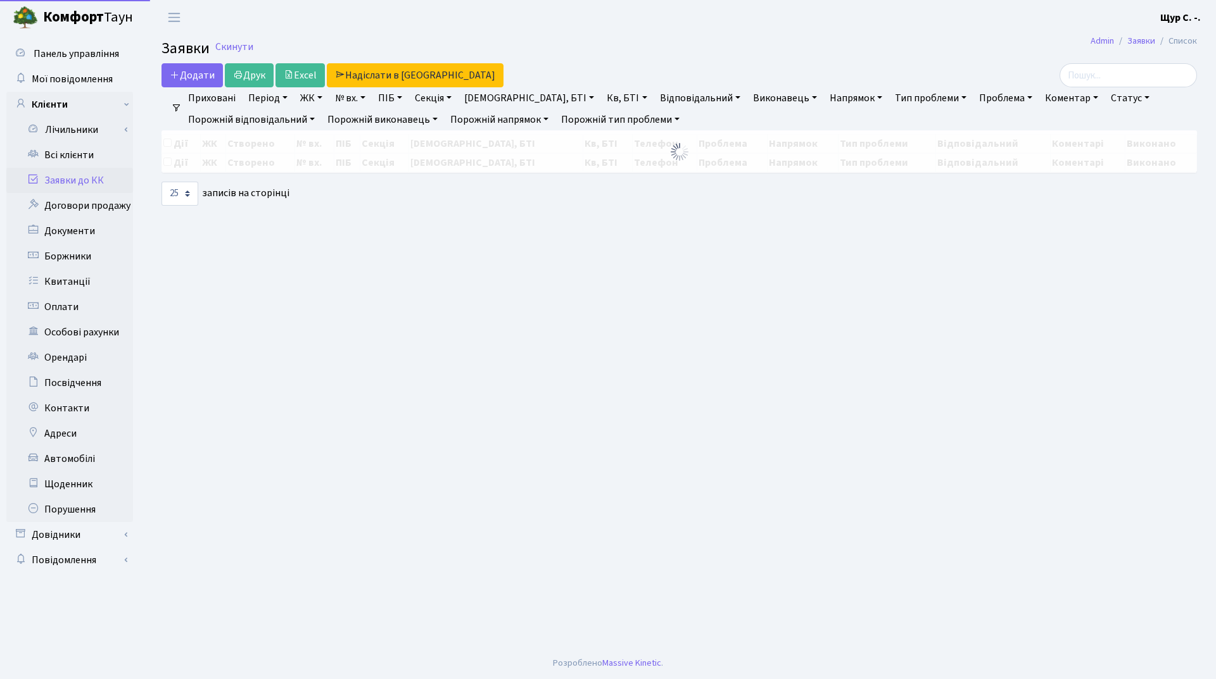
select select "25"
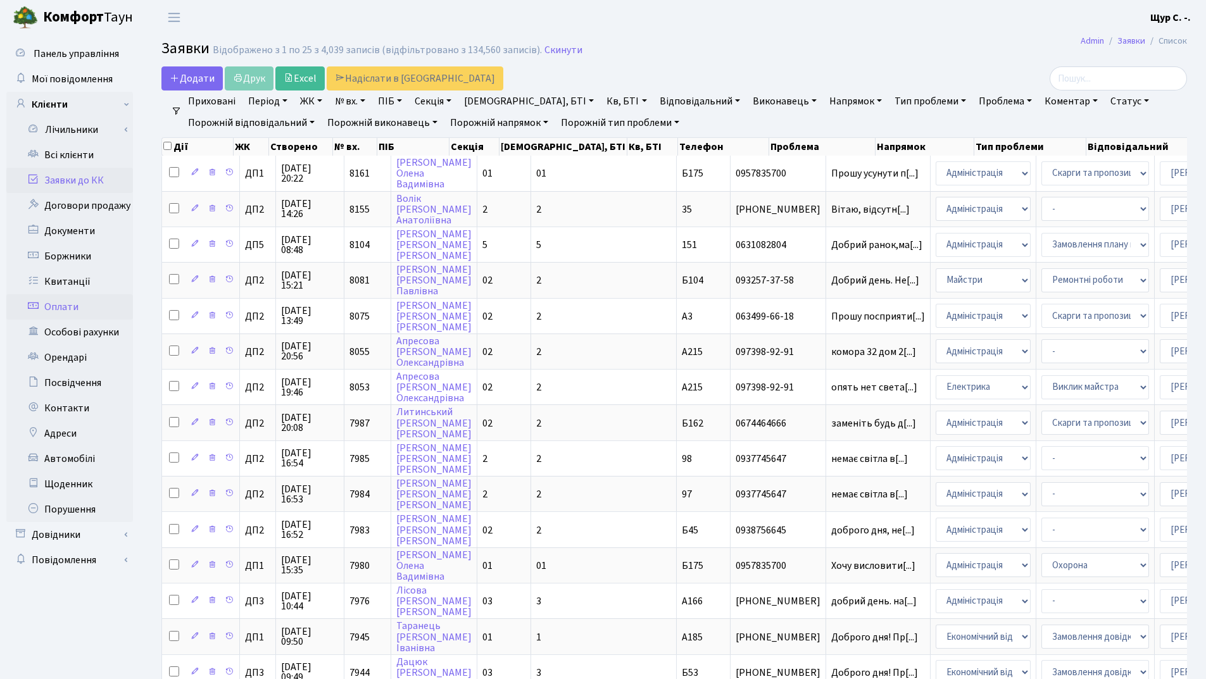
click at [89, 308] on link "Оплати" at bounding box center [69, 306] width 127 height 25
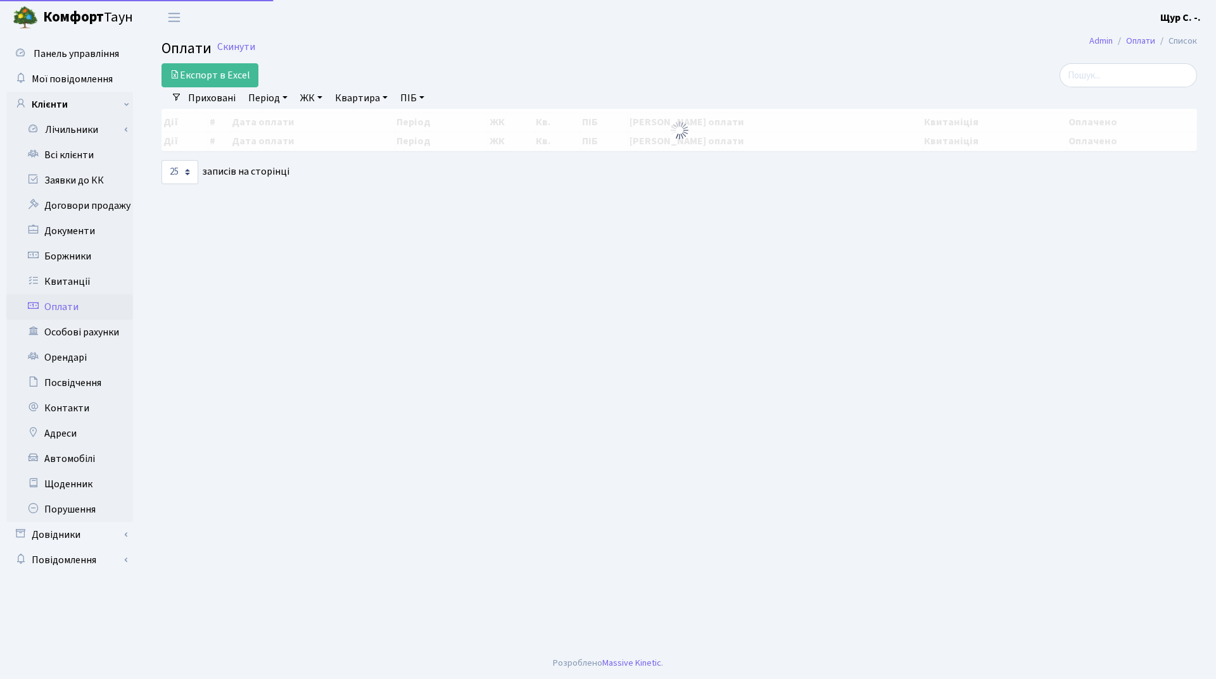
select select "25"
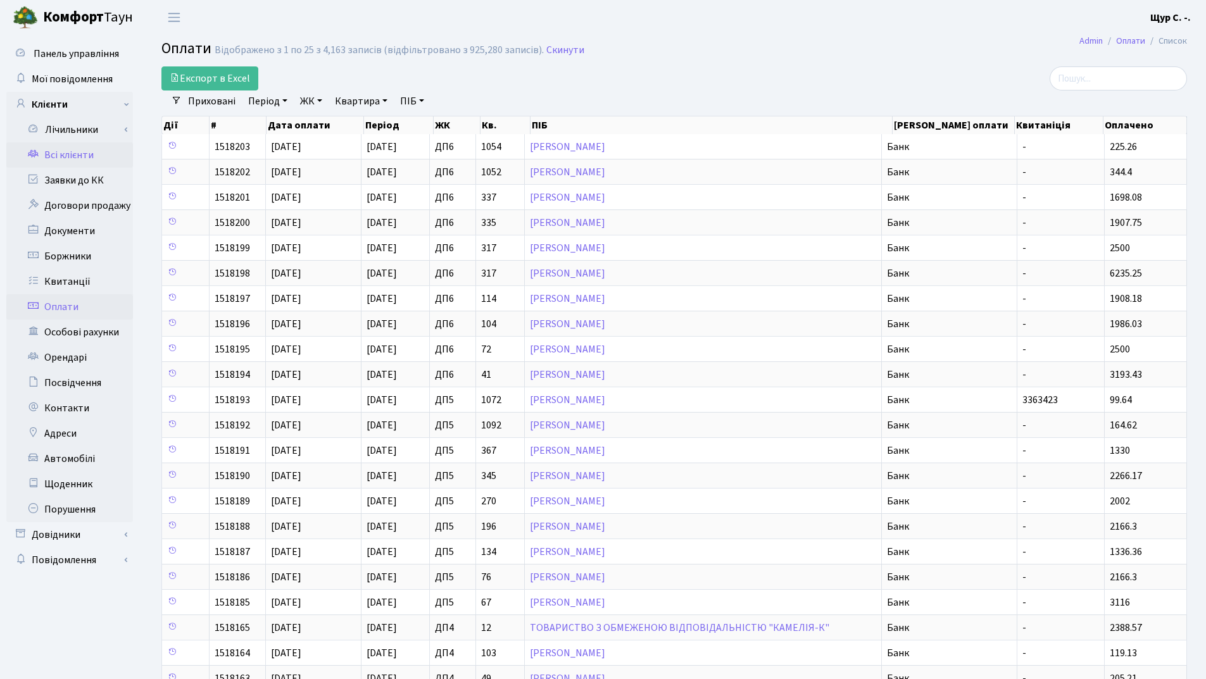
click at [73, 147] on link "Всі клієнти" at bounding box center [69, 154] width 127 height 25
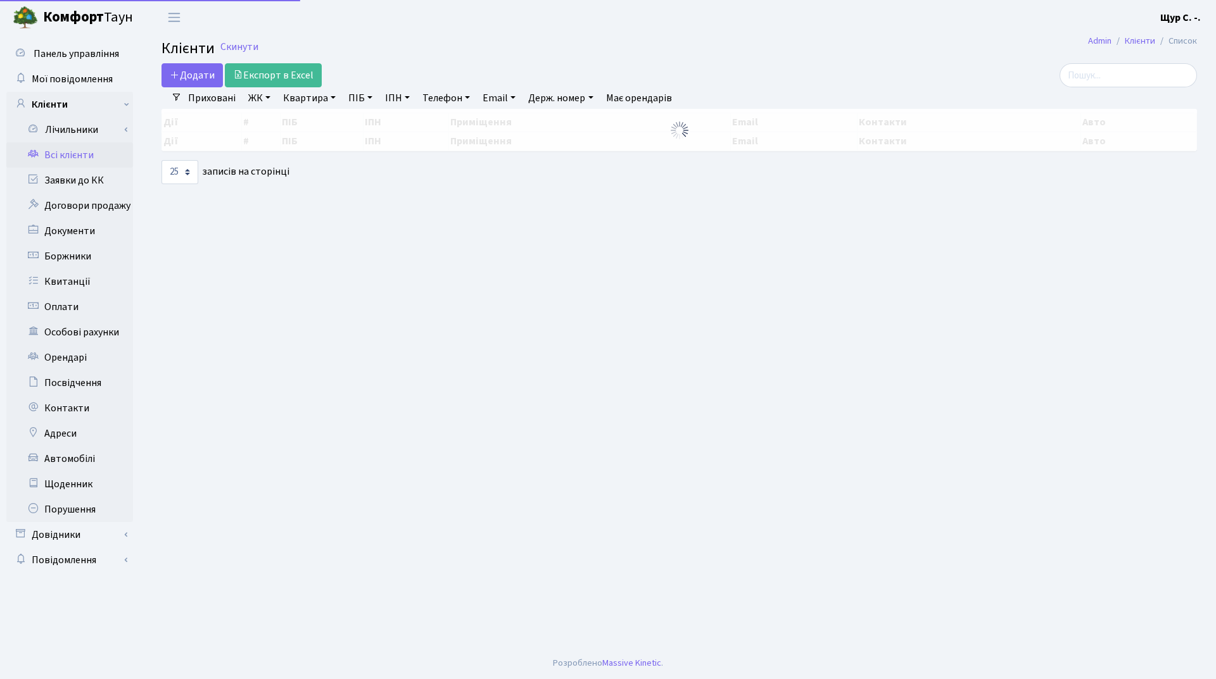
select select "25"
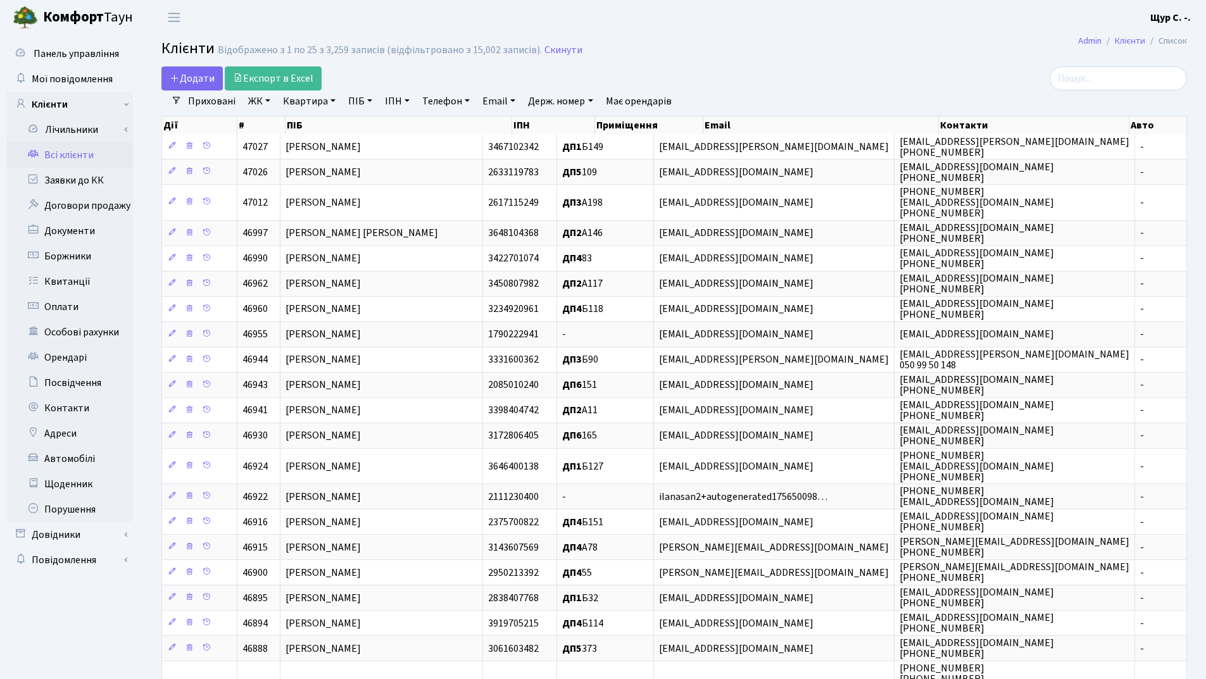
click at [355, 103] on link "ПІБ" at bounding box center [360, 102] width 34 height 22
type input "осадча"
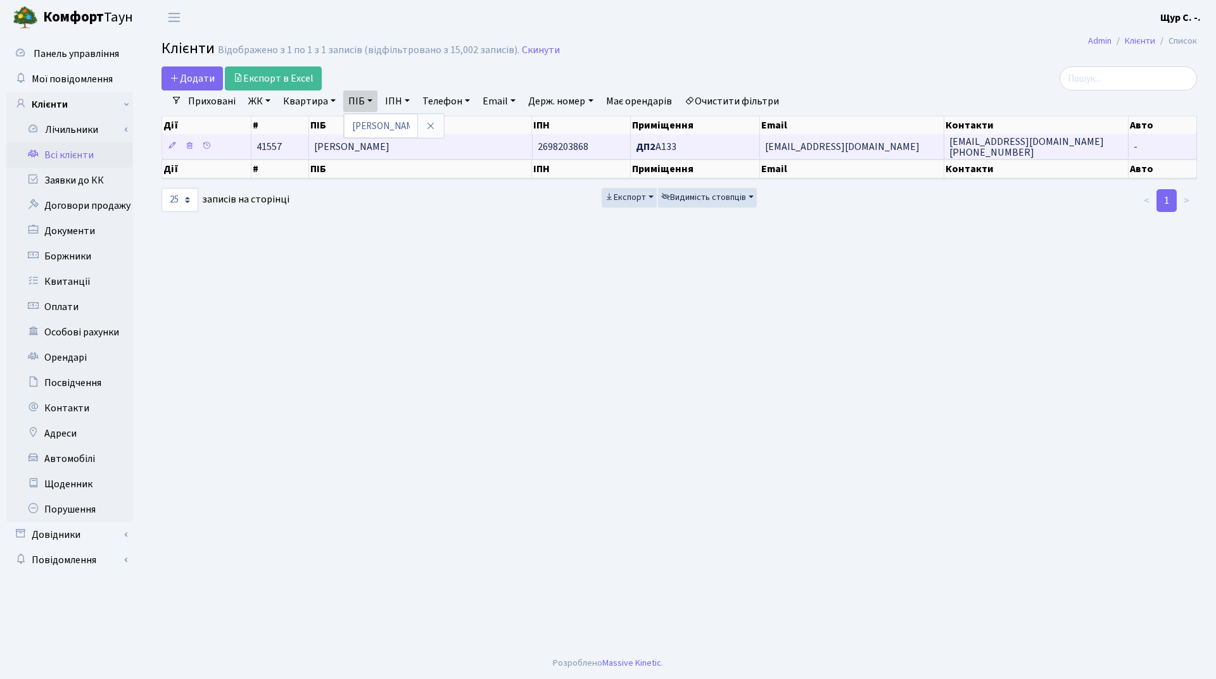
click at [451, 149] on td "[PERSON_NAME]" at bounding box center [420, 146] width 223 height 25
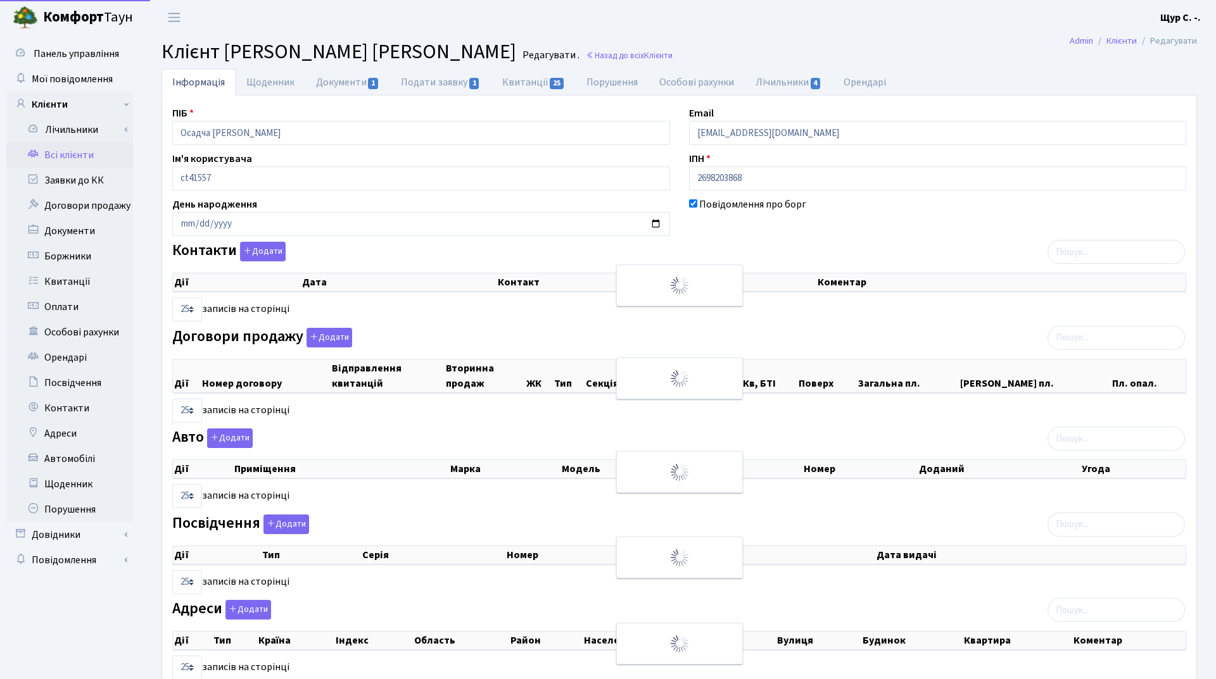
select select "25"
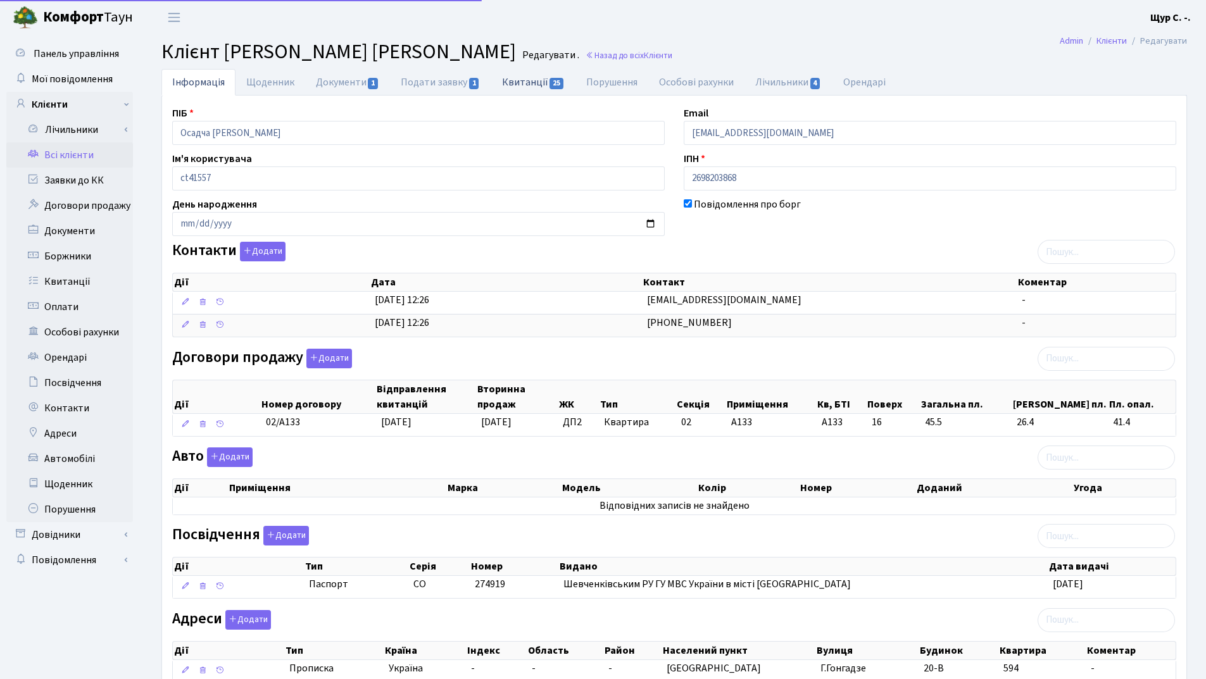
click at [526, 88] on link "Квитанції 25" at bounding box center [533, 82] width 84 height 26
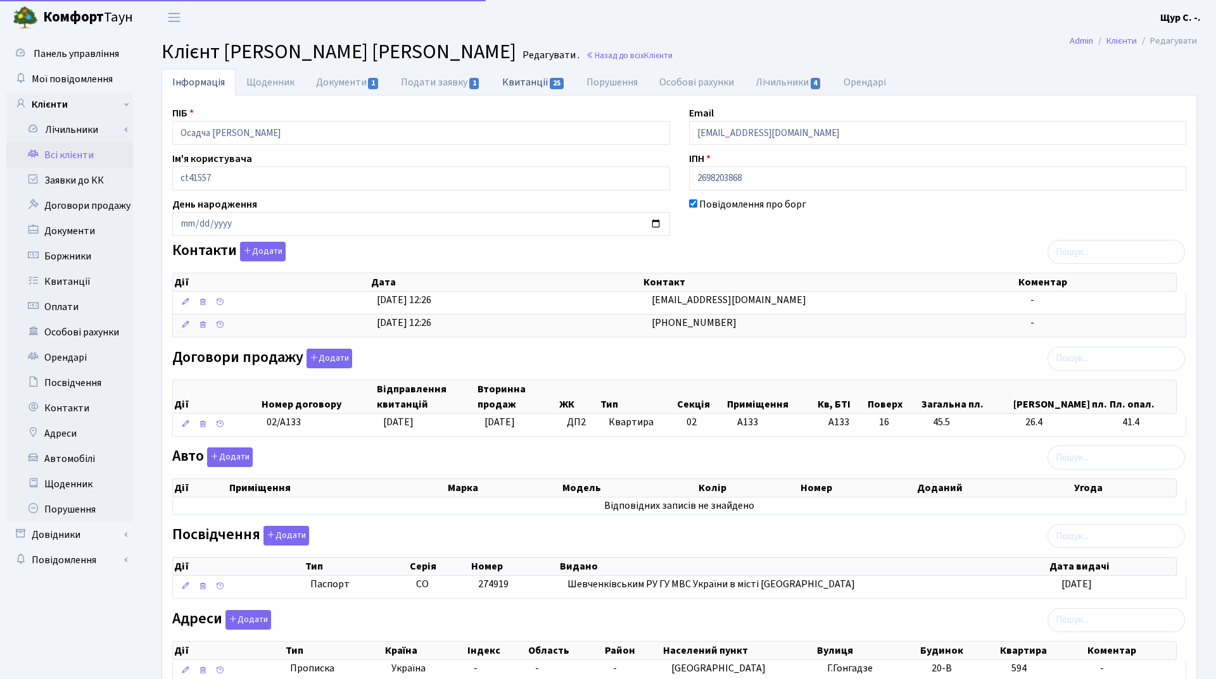
select select "25"
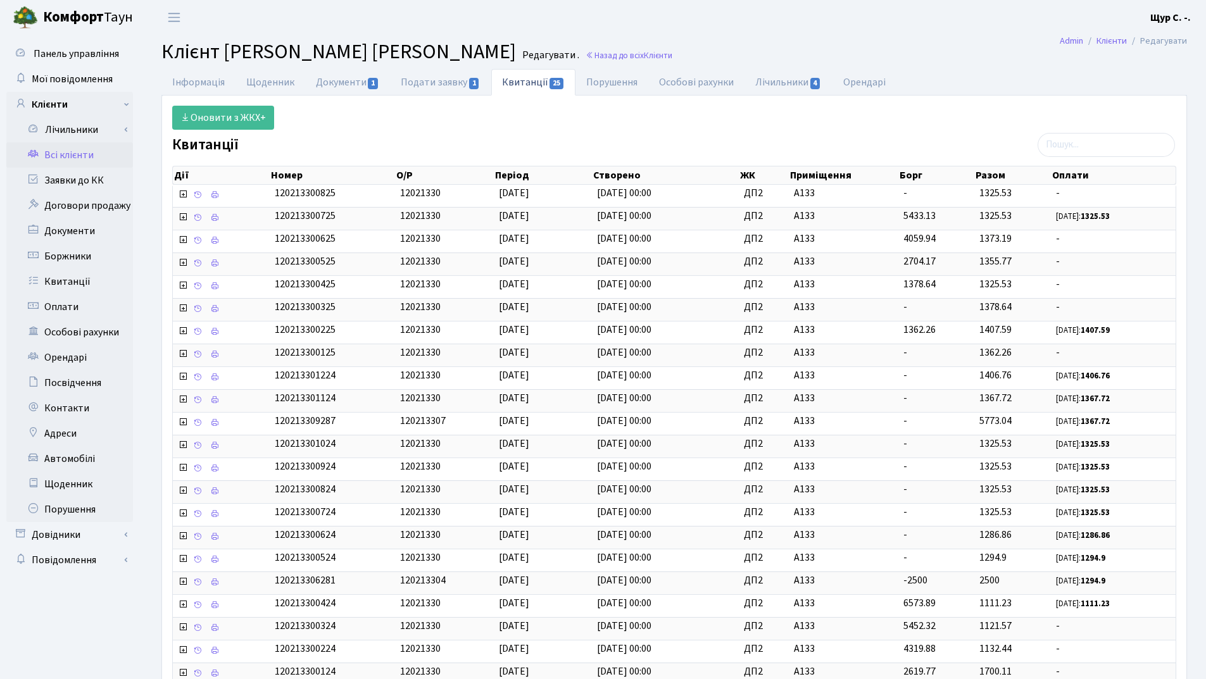
click at [83, 153] on link "Всі клієнти" at bounding box center [69, 154] width 127 height 25
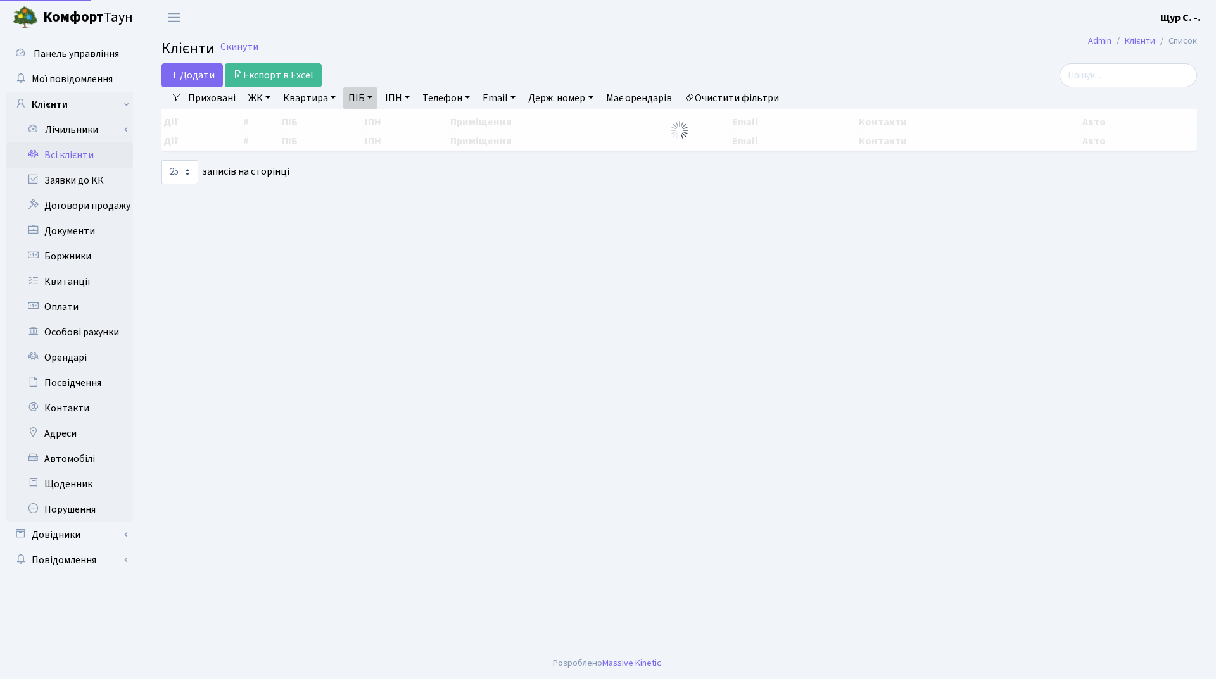
select select "25"
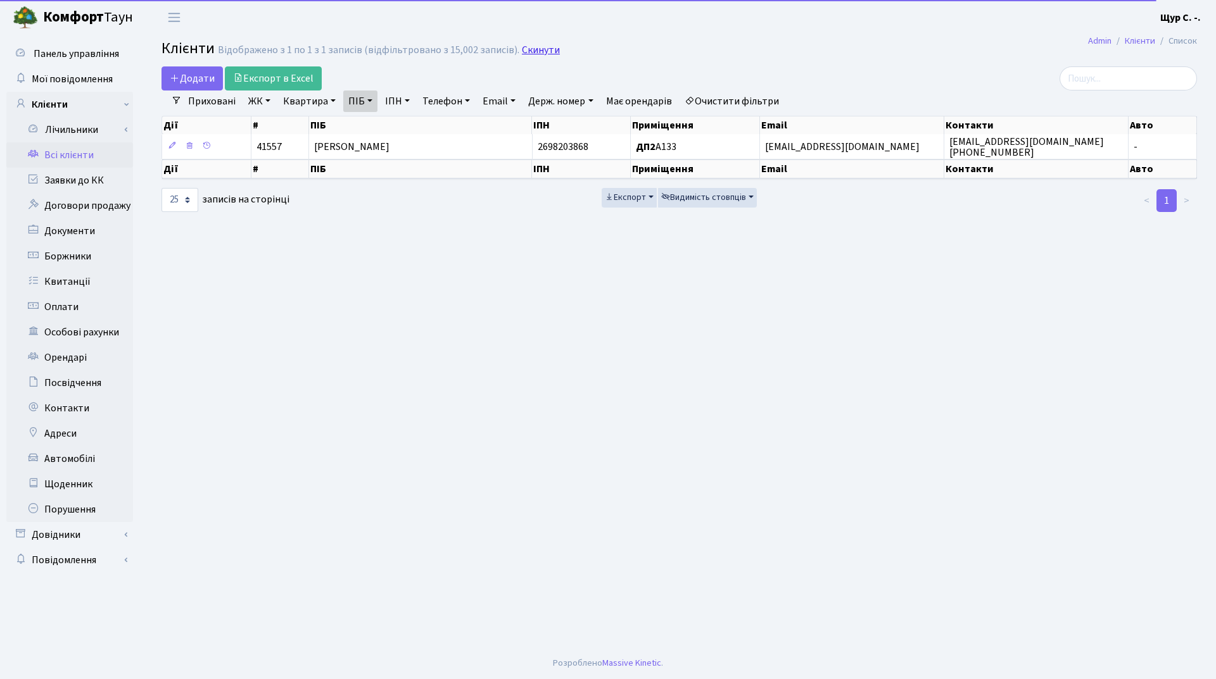
click at [527, 46] on link "Скинути" at bounding box center [541, 50] width 38 height 12
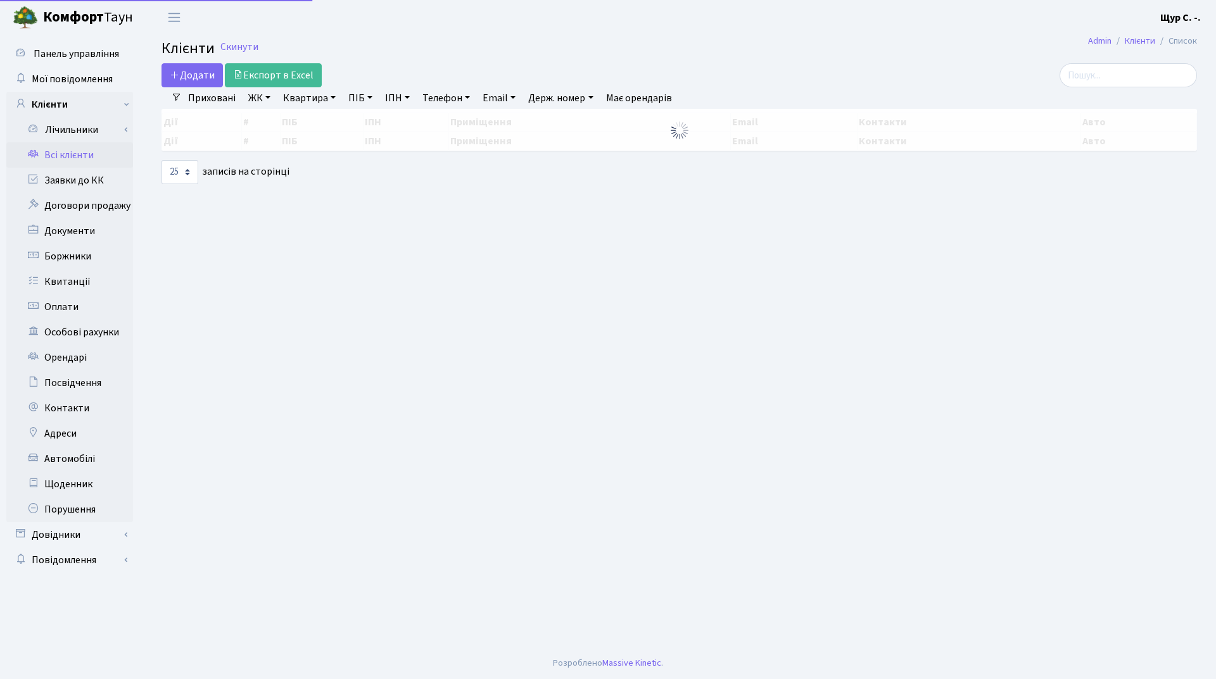
select select "25"
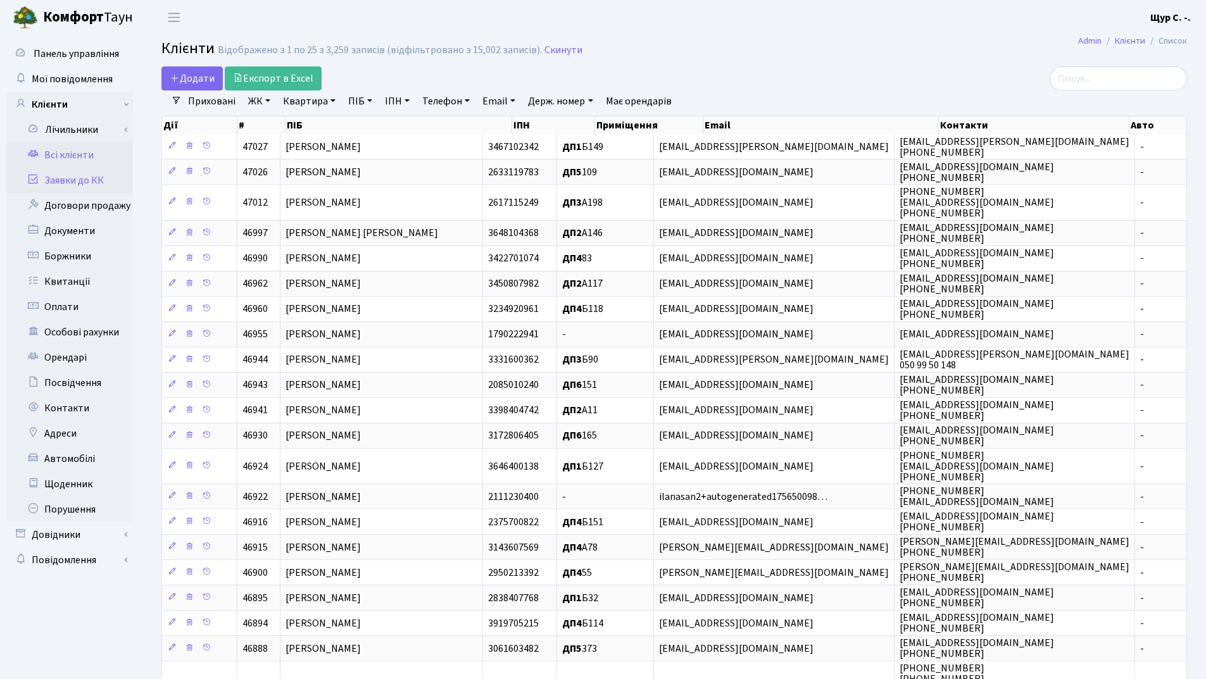
click at [83, 183] on link "Заявки до КК" at bounding box center [69, 180] width 127 height 25
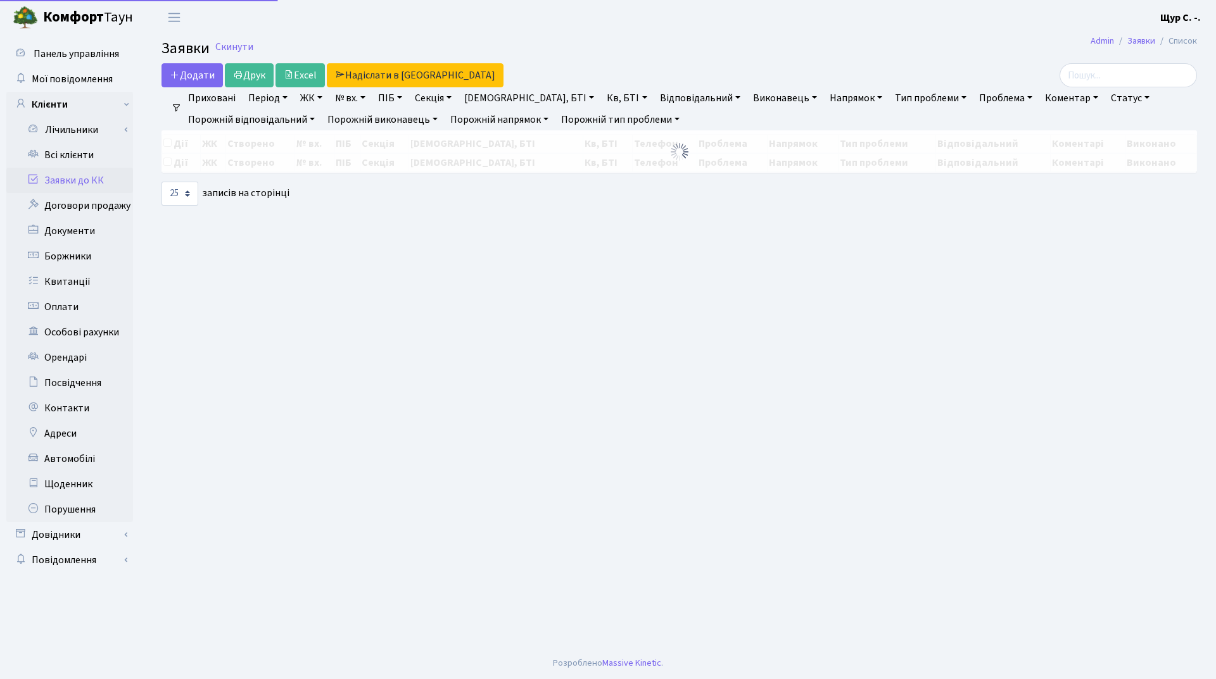
select select "25"
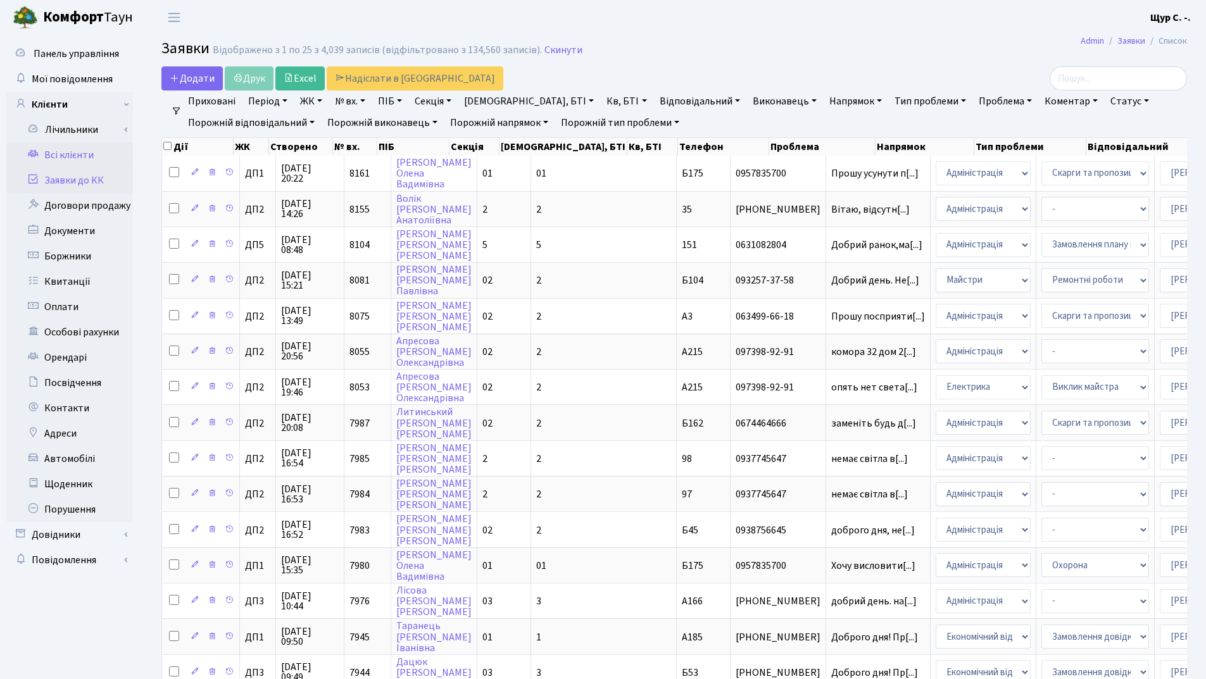
click at [71, 155] on link "Всі клієнти" at bounding box center [69, 154] width 127 height 25
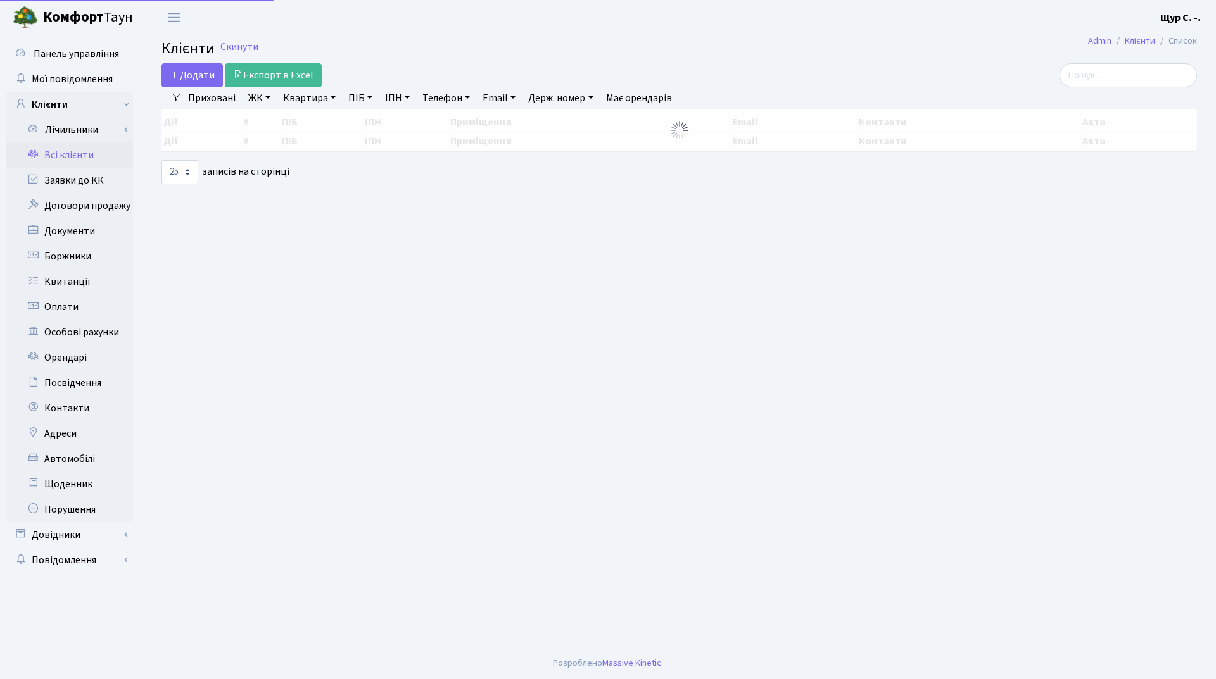
select select "25"
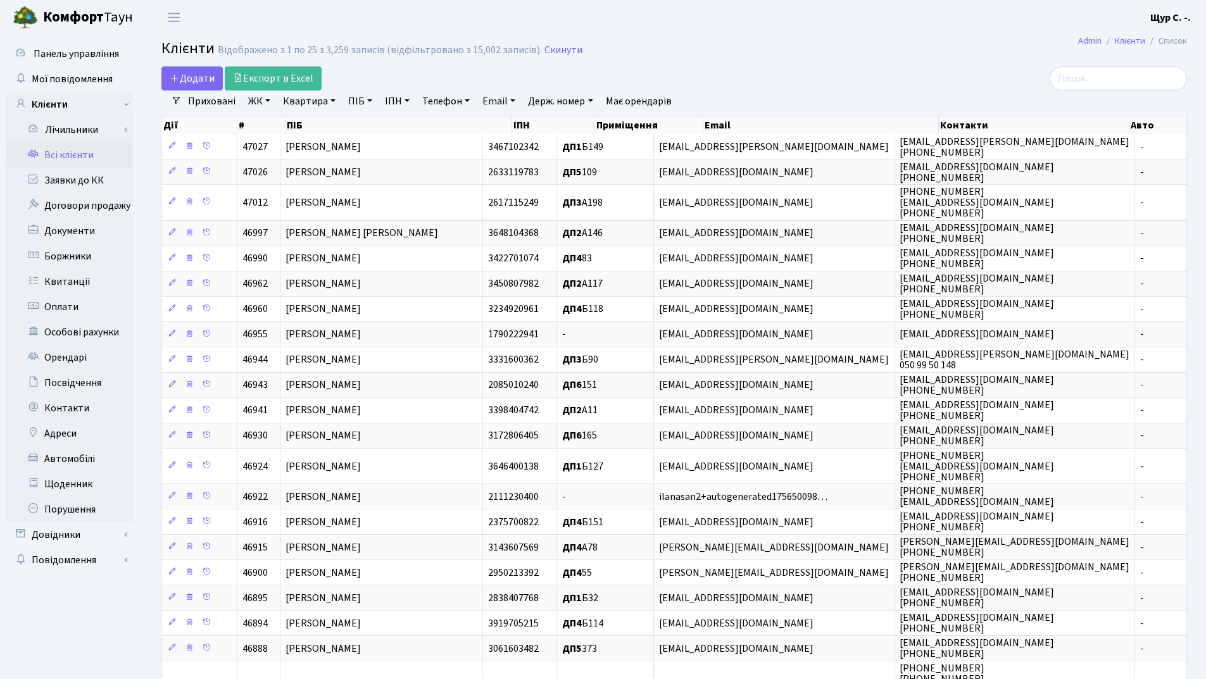
click at [317, 98] on link "Квартира" at bounding box center [309, 102] width 63 height 22
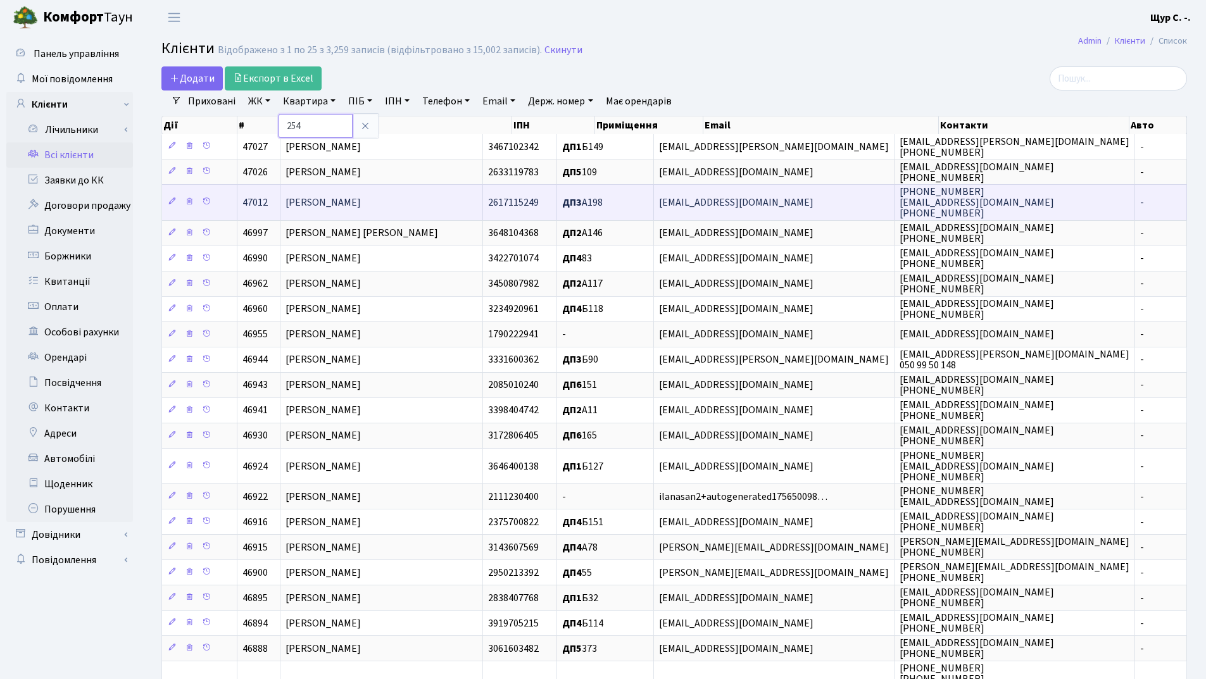
type input "254"
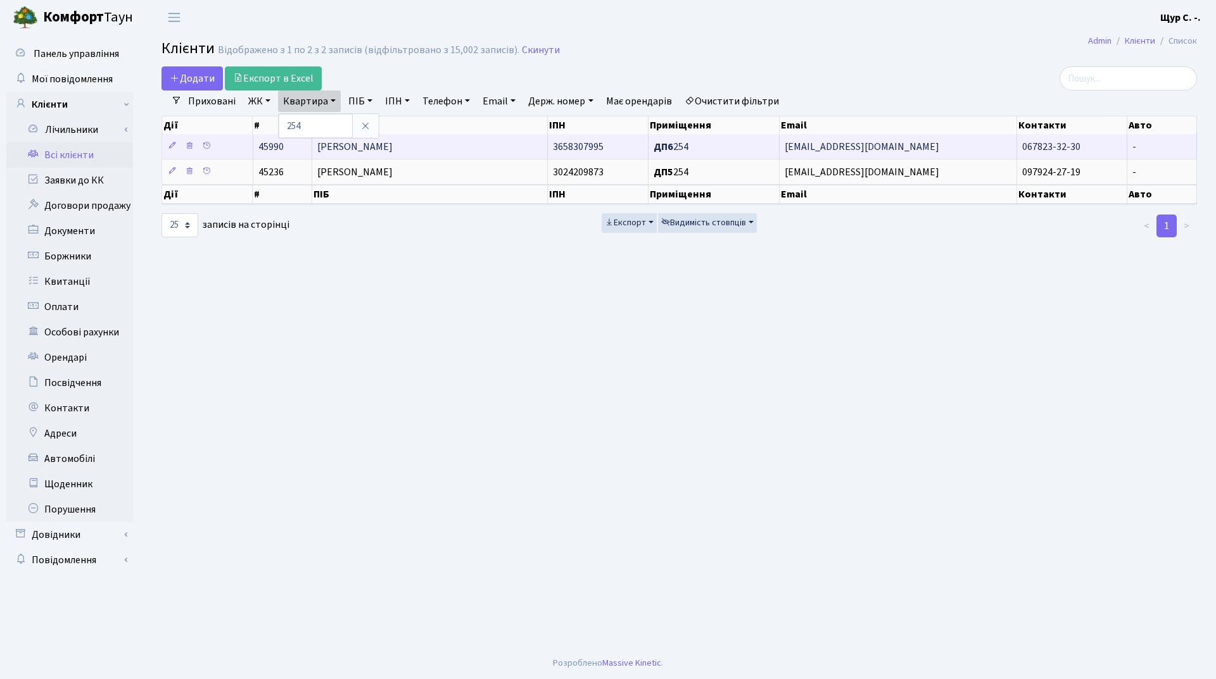
click span "Данканич Денис Васильович"
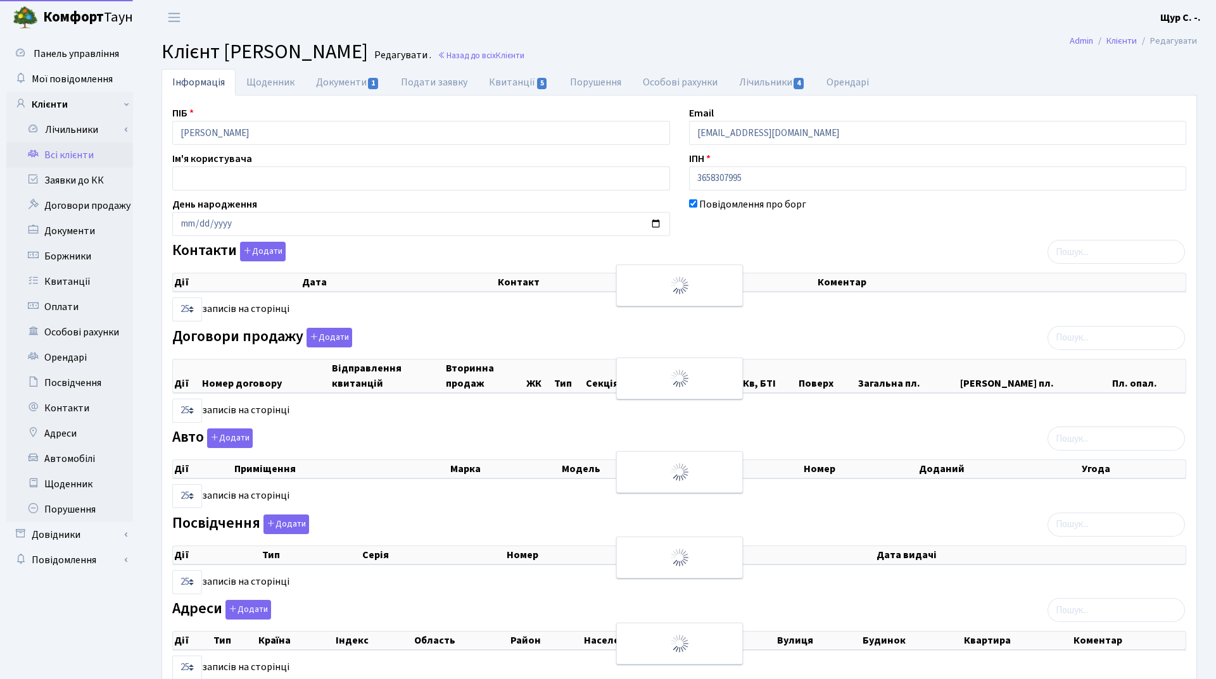
select select "25"
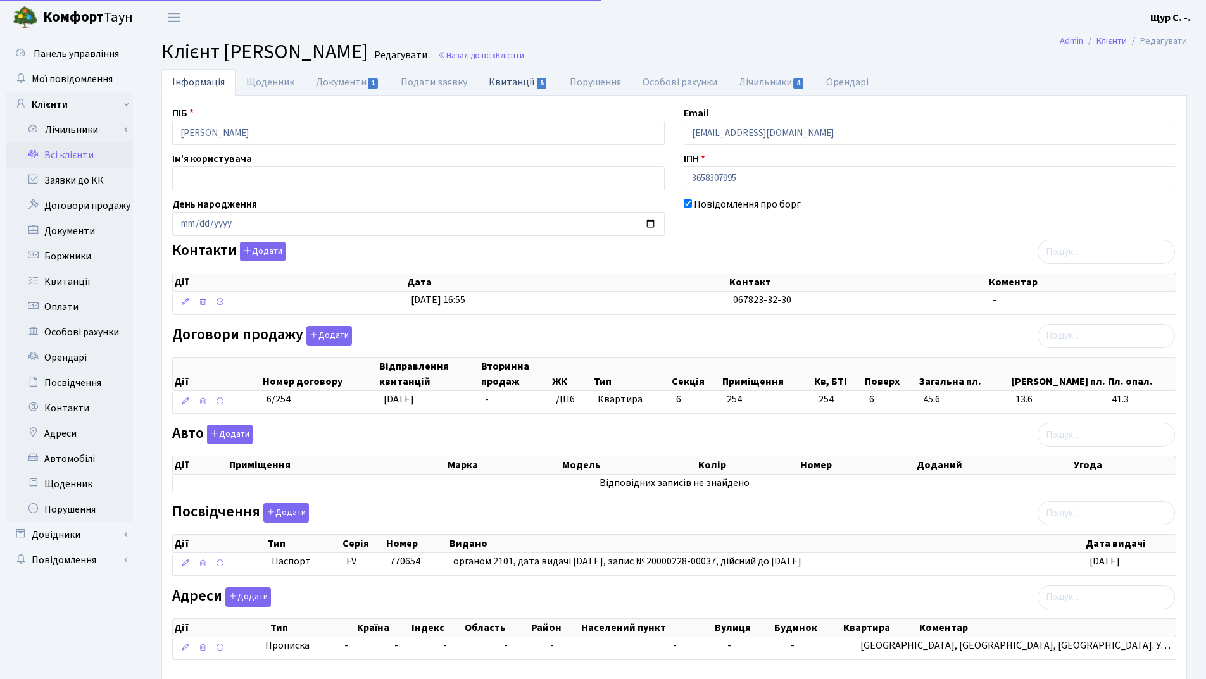
click at [507, 86] on link "Квитанції 5" at bounding box center [518, 82] width 80 height 26
select select "25"
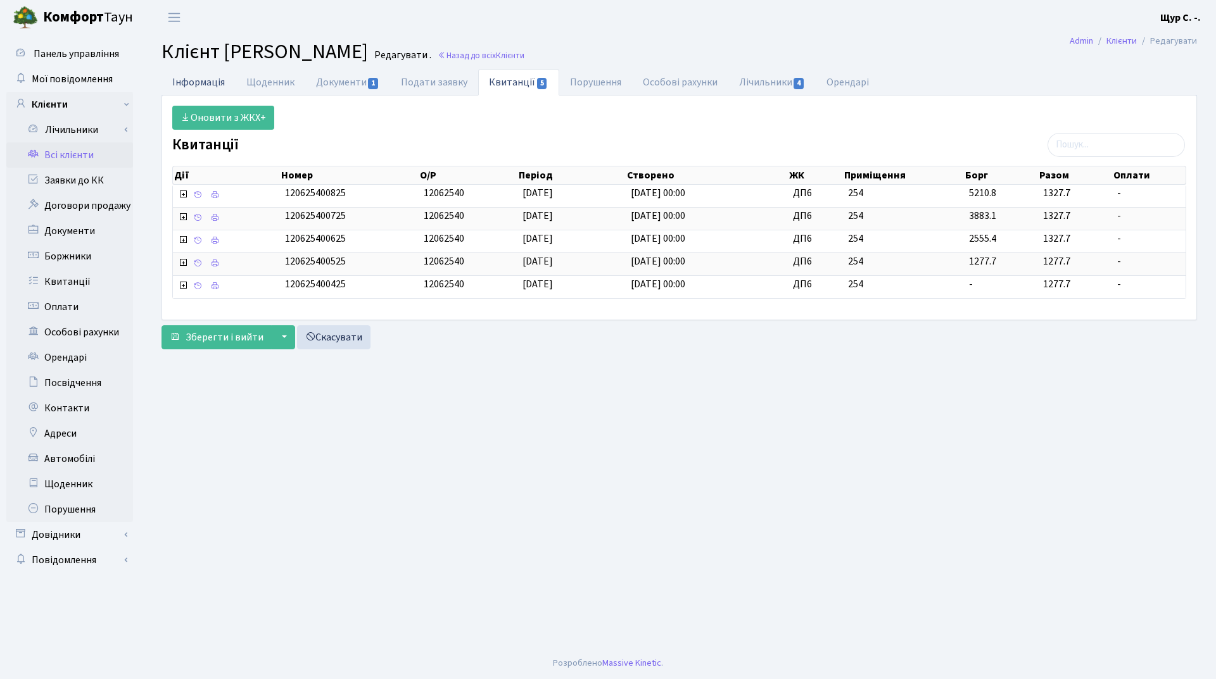
click at [200, 80] on link "Інформація" at bounding box center [198, 82] width 74 height 26
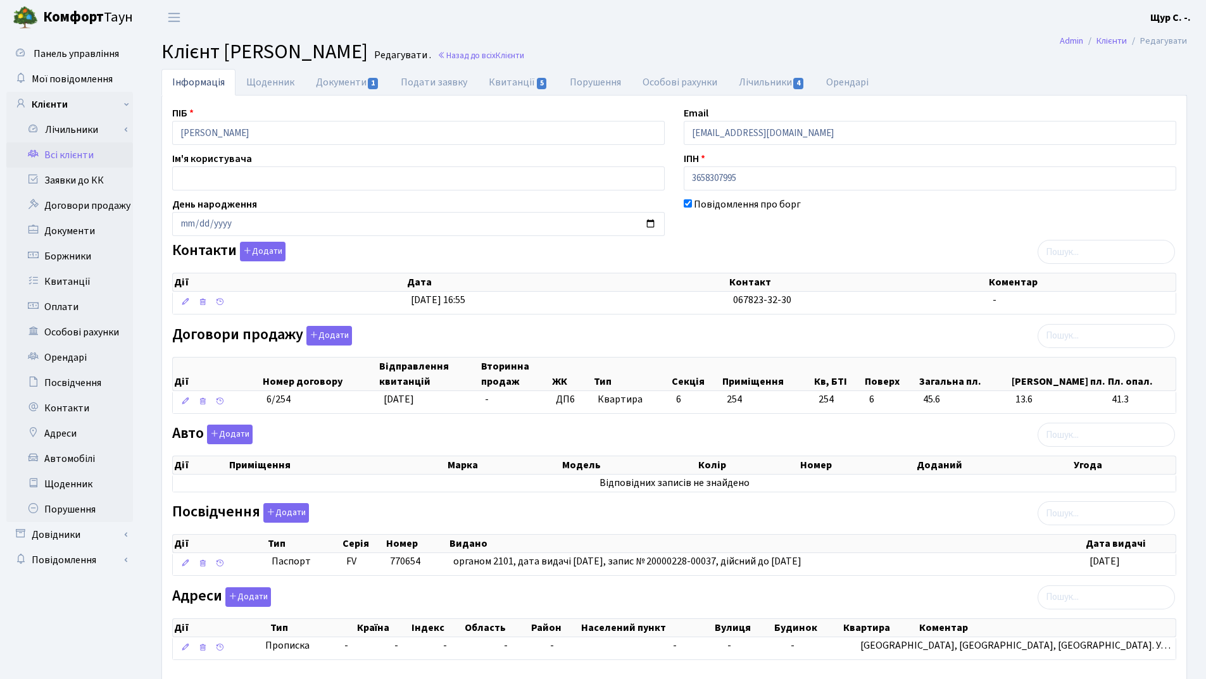
click at [70, 161] on link "Всі клієнти" at bounding box center [69, 154] width 127 height 25
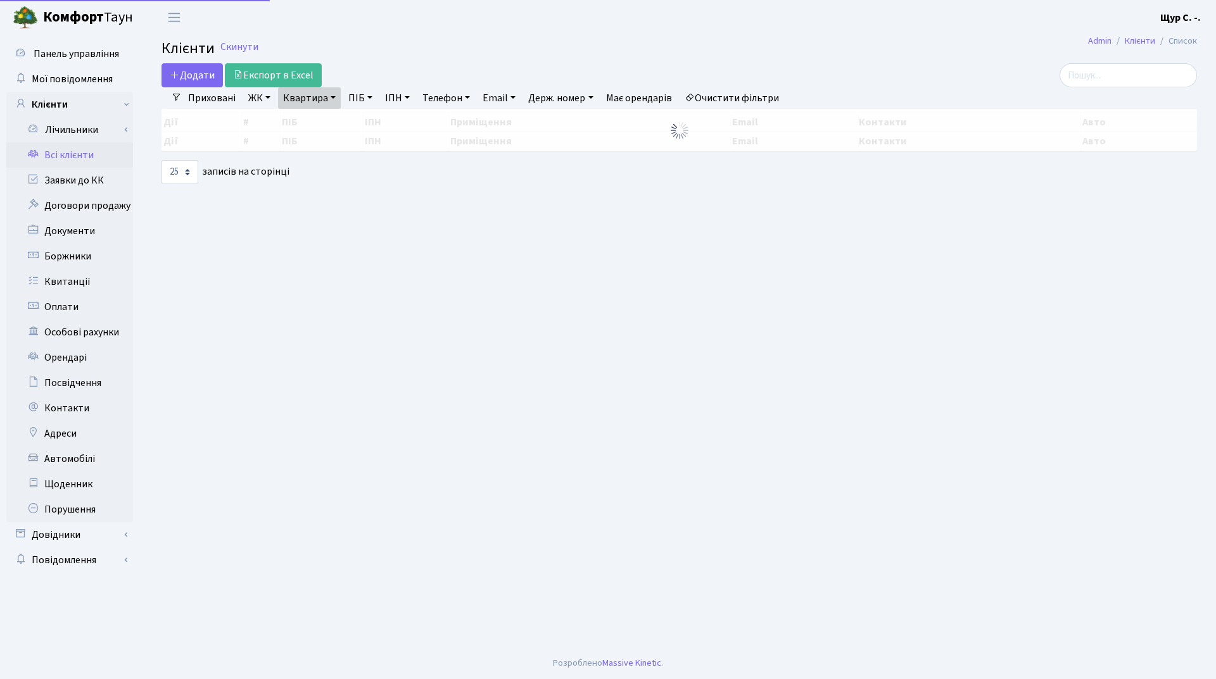
select select "25"
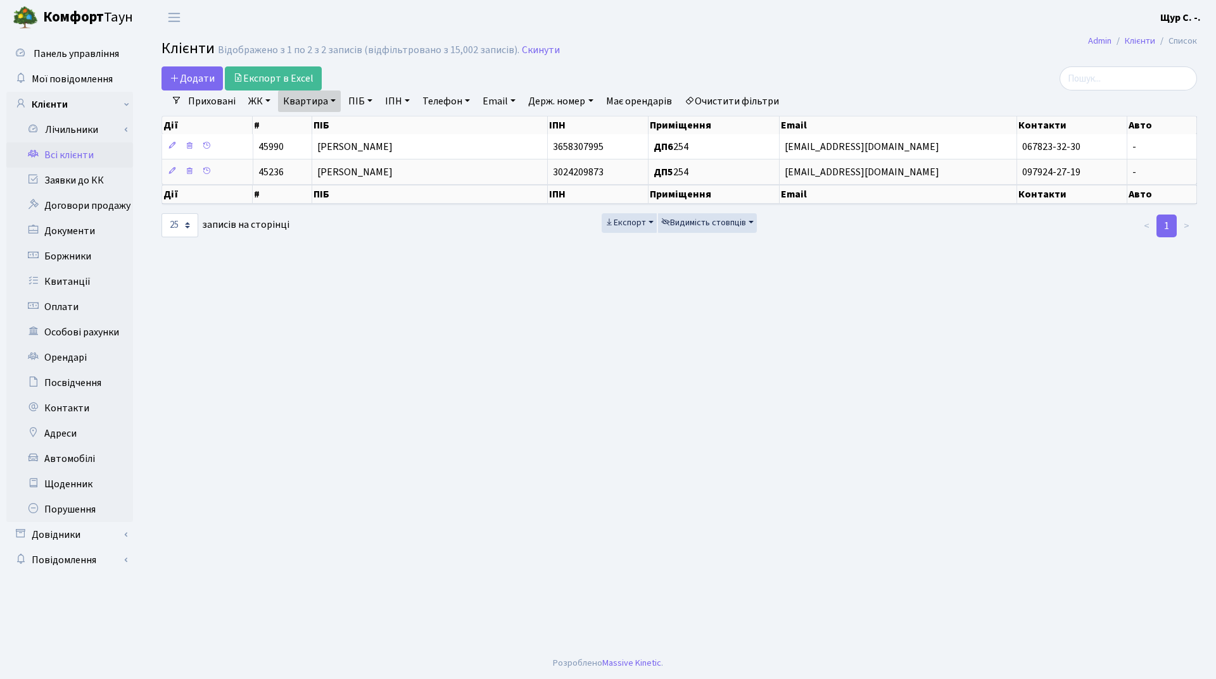
click at [334, 96] on link "Квартира" at bounding box center [309, 102] width 63 height 22
click at [331, 126] on input "254" at bounding box center [316, 126] width 74 height 24
type input "2"
type input "151"
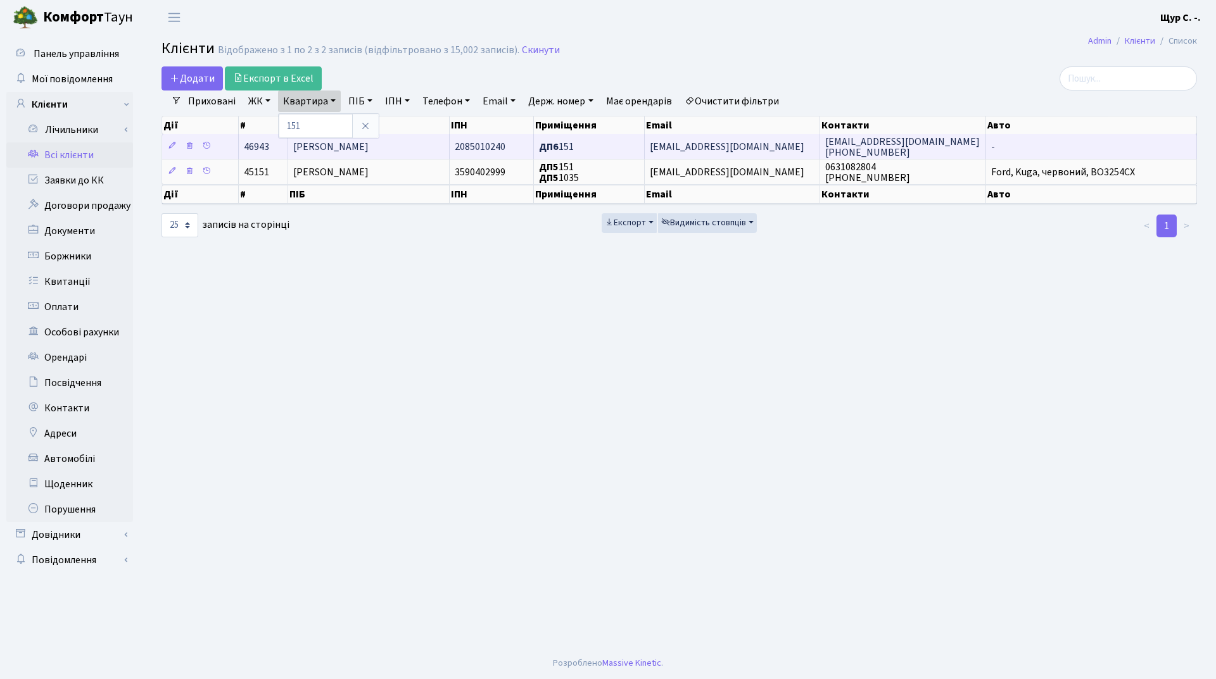
click at [369, 153] on span "[PERSON_NAME]" at bounding box center [330, 147] width 75 height 14
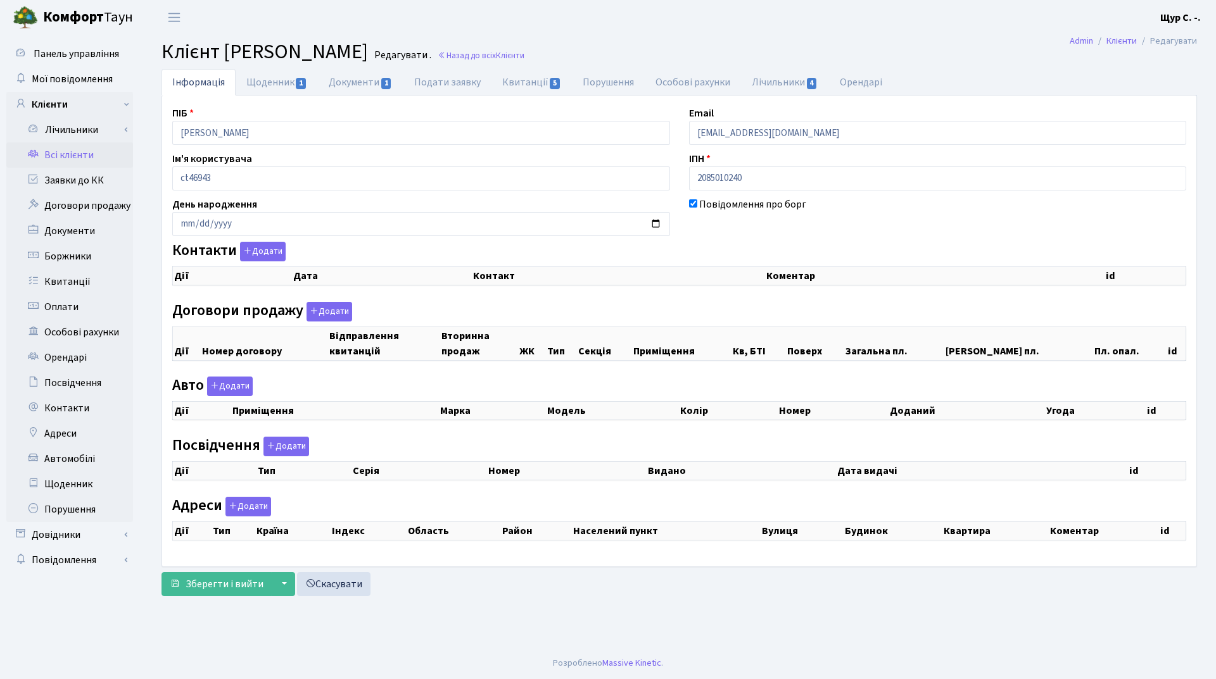
checkbox input "true"
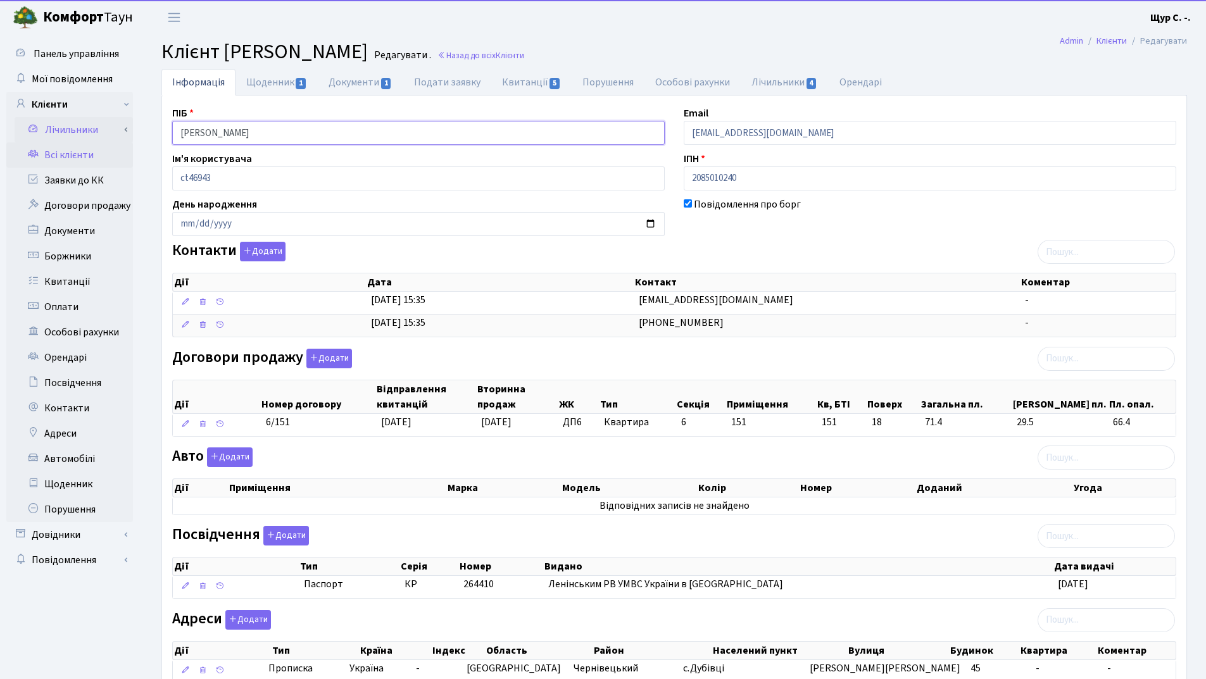
drag, startPoint x: 293, startPoint y: 134, endPoint x: 131, endPoint y: 134, distance: 162.1
click at [131, 134] on div "Панель управління Мої повідомлення Клієнти Лічильники Повірки" at bounding box center [603, 387] width 1206 height 705
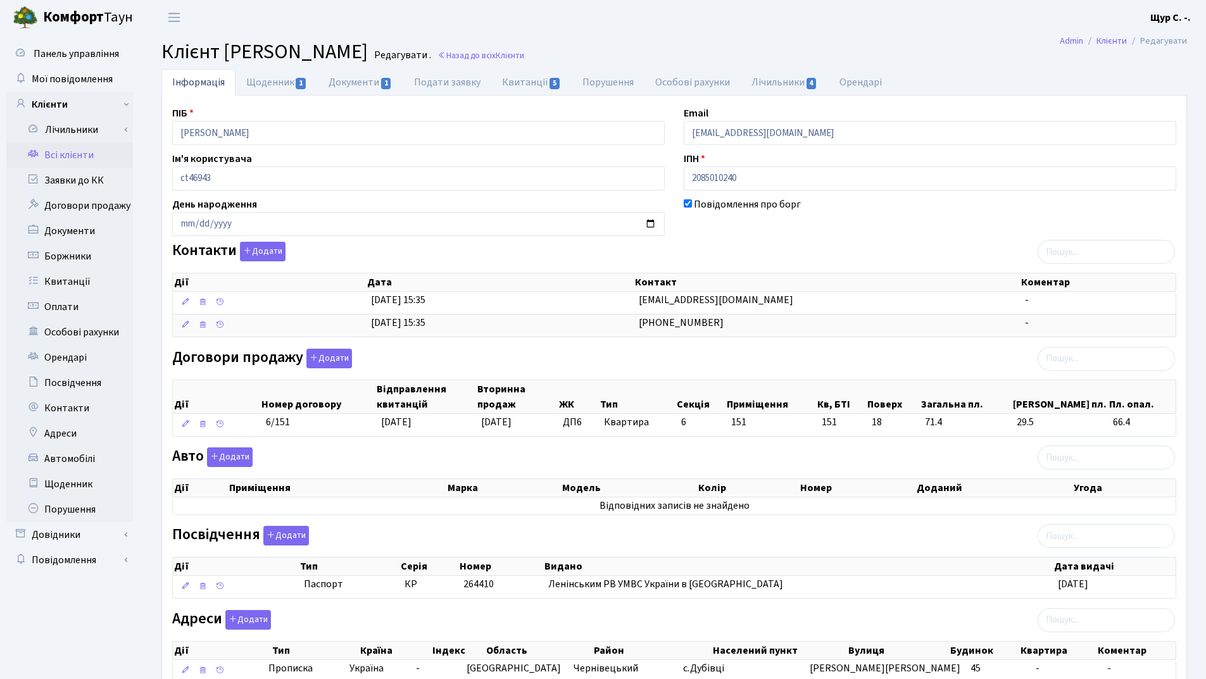
click at [771, 243] on div "Контакти Додати Дії Дата Контакт Коментар Дії Дата Контакт Коментар" at bounding box center [674, 292] width 1023 height 101
